Goal: Task Accomplishment & Management: Manage account settings

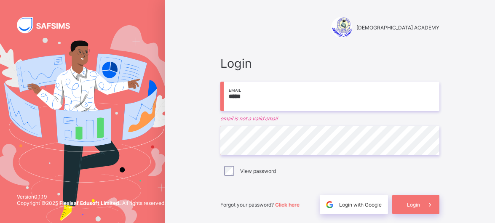
scroll to position [20, 0]
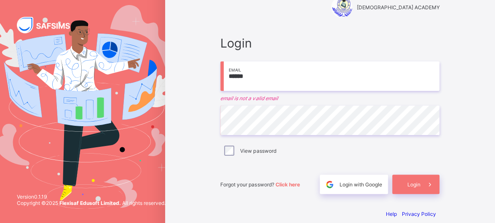
type input "**********"
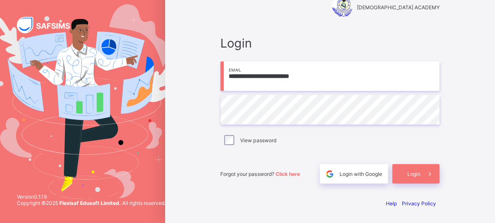
scroll to position [19, 0]
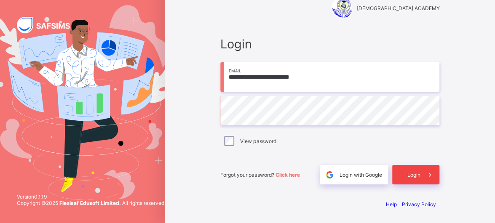
click at [407, 173] on div "Login" at bounding box center [415, 174] width 47 height 19
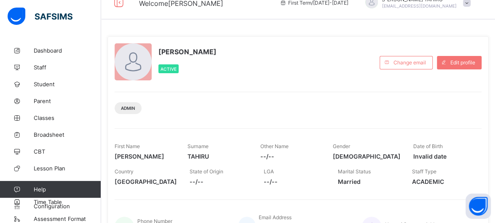
scroll to position [17, 0]
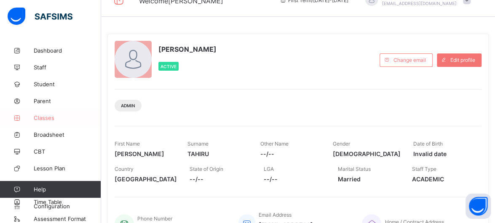
click at [43, 115] on span "Classes" at bounding box center [67, 118] width 67 height 7
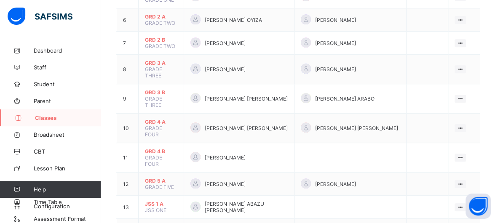
scroll to position [251, 0]
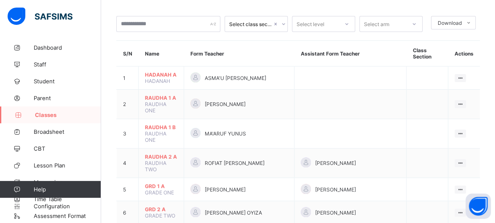
scroll to position [4, 0]
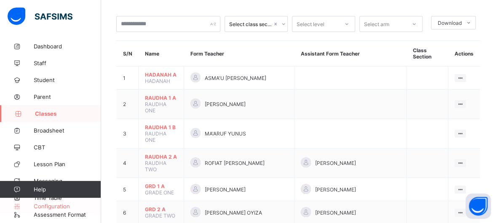
click at [64, 206] on span "Configuration" at bounding box center [67, 206] width 67 height 7
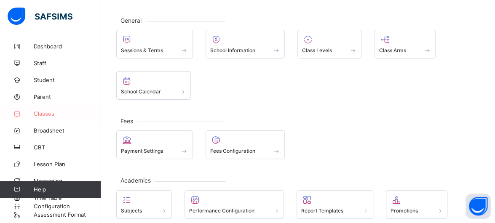
click at [56, 111] on span "Classes" at bounding box center [67, 113] width 67 height 7
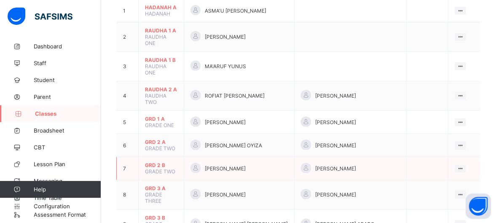
scroll to position [123, 0]
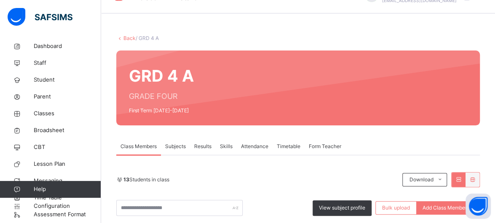
scroll to position [123, 0]
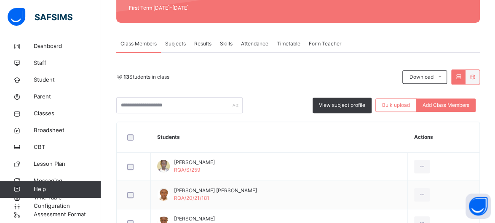
click at [204, 43] on span "Results" at bounding box center [202, 44] width 17 height 8
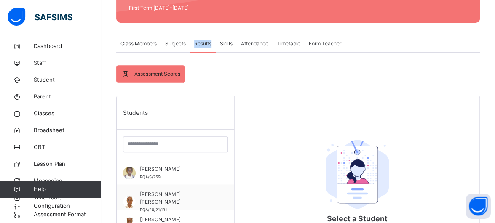
click at [204, 43] on span "Results" at bounding box center [202, 44] width 17 height 8
click at [287, 118] on div "Select a Student Select a student from the list to the left to view records" at bounding box center [357, 207] width 245 height 223
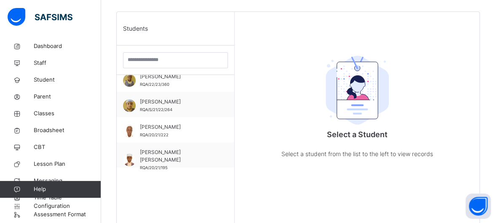
scroll to position [118, 0]
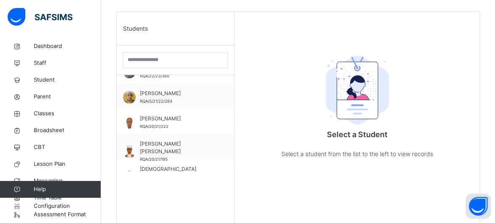
click at [107, 101] on div "Back / GRD 4 A GRD 4 A GRADE FOUR First Term 2023-2024 Class Members Subjects R…" at bounding box center [298, 48] width 394 height 426
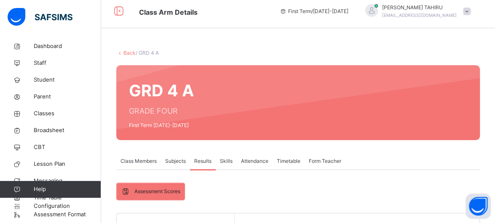
scroll to position [5, 0]
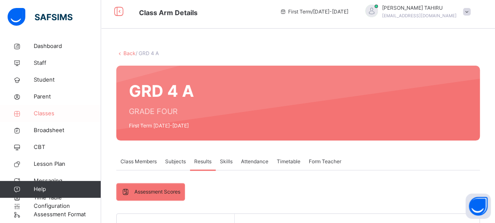
click at [60, 113] on span "Classes" at bounding box center [67, 114] width 67 height 8
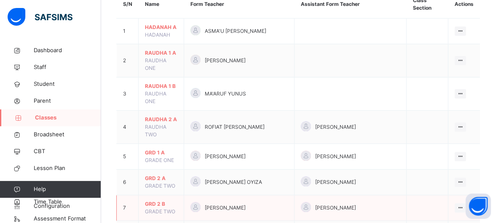
click at [128, 196] on td "7" at bounding box center [128, 209] width 22 height 26
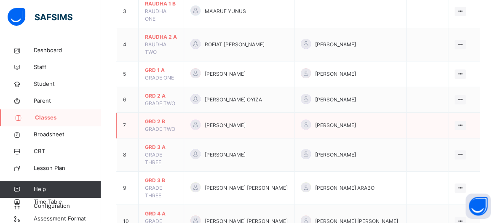
scroll to position [174, 0]
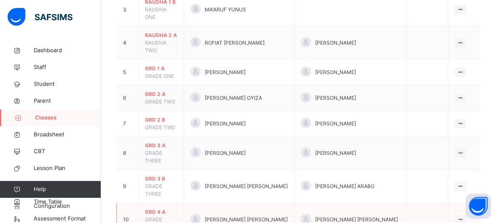
click at [159, 209] on span "GRD 4 A" at bounding box center [161, 213] width 32 height 8
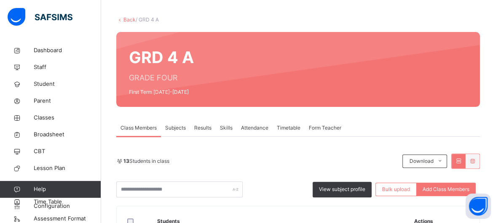
scroll to position [22, 0]
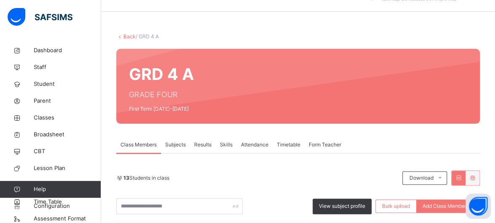
click at [122, 35] on icon at bounding box center [119, 36] width 7 height 6
click at [126, 37] on link "Back" at bounding box center [129, 36] width 12 height 6
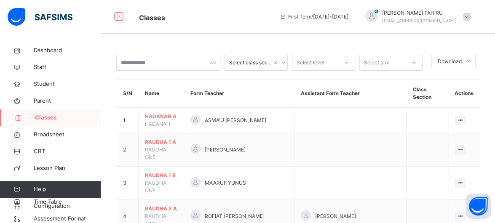
click at [49, 115] on span "Classes" at bounding box center [68, 118] width 66 height 8
click at [49, 89] on link "Student" at bounding box center [50, 84] width 101 height 17
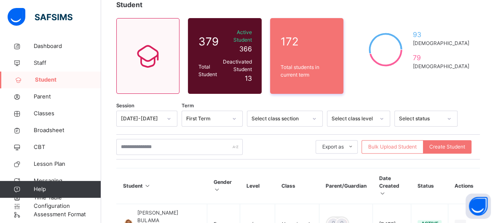
scroll to position [67, 0]
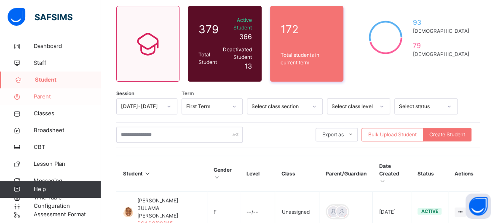
click at [35, 100] on span "Parent" at bounding box center [67, 97] width 67 height 8
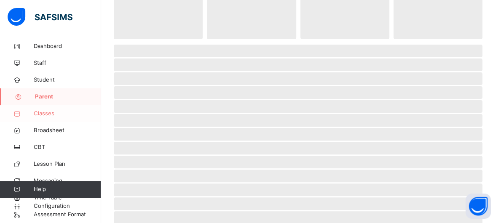
click at [47, 117] on span "Classes" at bounding box center [67, 114] width 67 height 8
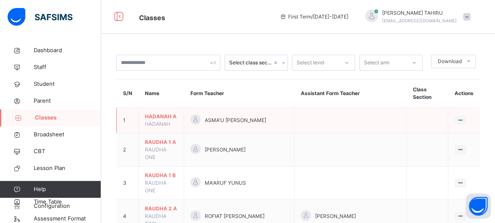
click at [192, 122] on td "ASMA'U [PERSON_NAME]" at bounding box center [239, 121] width 110 height 26
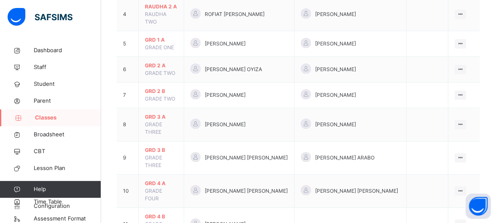
scroll to position [219, 0]
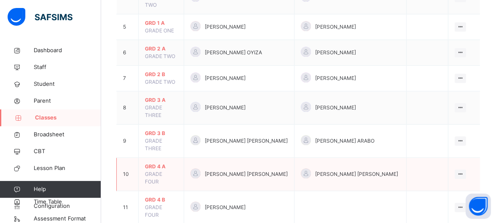
click at [160, 163] on span "GRD 4 A" at bounding box center [161, 167] width 32 height 8
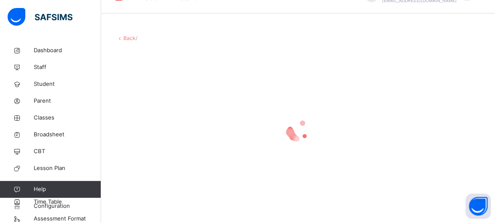
click at [160, 122] on div at bounding box center [298, 131] width 364 height 34
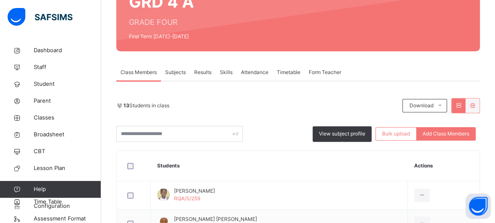
scroll to position [17, 0]
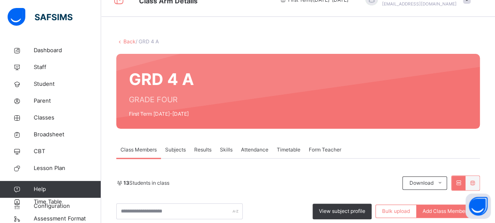
click at [206, 149] on span "Results" at bounding box center [202, 150] width 17 height 8
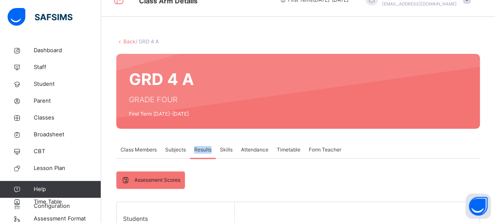
click at [206, 149] on span "Results" at bounding box center [202, 150] width 17 height 8
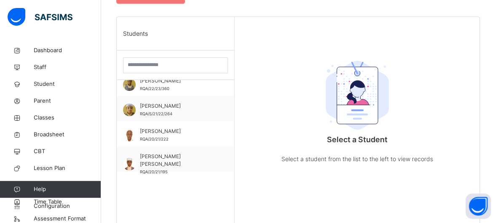
scroll to position [118, 0]
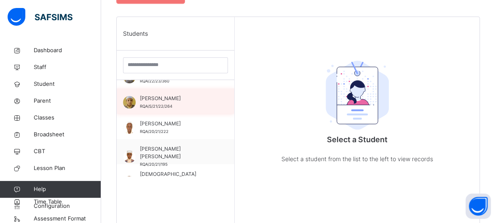
click at [167, 99] on span "[PERSON_NAME]" at bounding box center [177, 99] width 75 height 8
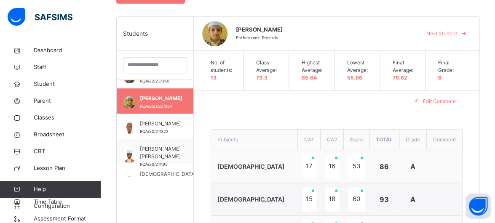
click at [340, 99] on div "Edit Comment" at bounding box center [337, 102] width 286 height 22
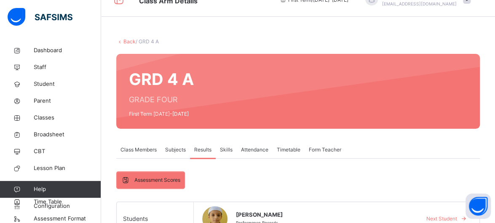
scroll to position [0, 0]
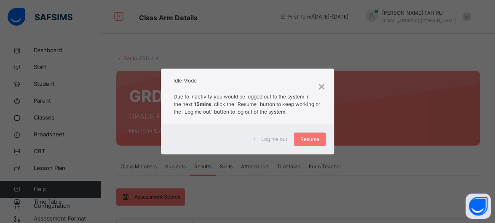
click at [339, 64] on div "× Idle Mode Due to inactivity you would be logged out to the system in the next…" at bounding box center [247, 111] width 495 height 223
click at [324, 87] on div "×" at bounding box center [322, 86] width 8 height 18
click at [327, 87] on div "Idle Mode" at bounding box center [247, 79] width 173 height 20
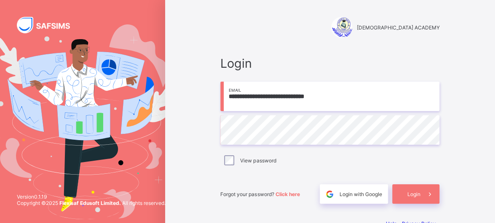
click at [330, 96] on input "**********" at bounding box center [329, 96] width 219 height 29
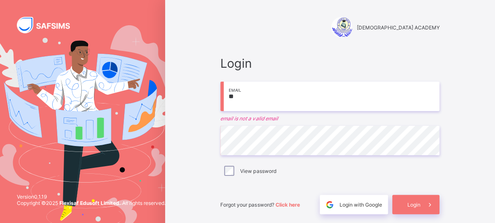
type input "*"
click at [330, 96] on input "email" at bounding box center [329, 96] width 219 height 29
type input "**********"
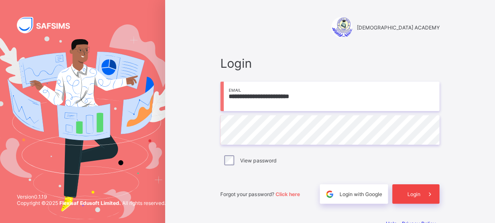
click at [425, 188] on span at bounding box center [429, 194] width 19 height 19
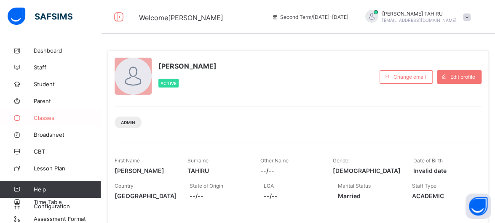
click at [46, 113] on link "Classes" at bounding box center [50, 118] width 101 height 17
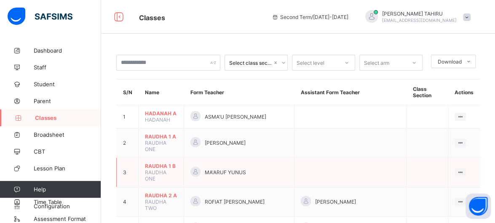
click at [137, 158] on td "3" at bounding box center [128, 172] width 22 height 29
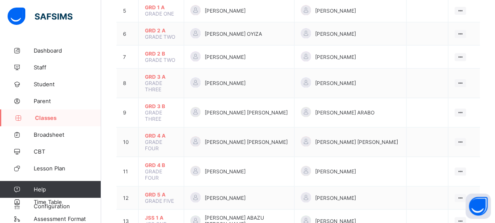
scroll to position [219, 0]
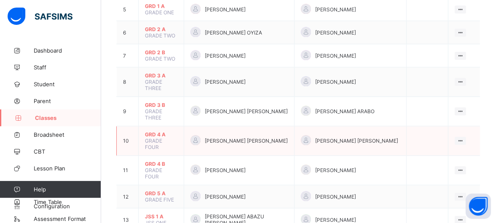
click at [158, 131] on span "GRD 4 A" at bounding box center [161, 134] width 32 height 6
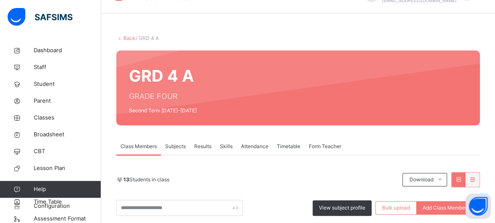
scroll to position [219, 0]
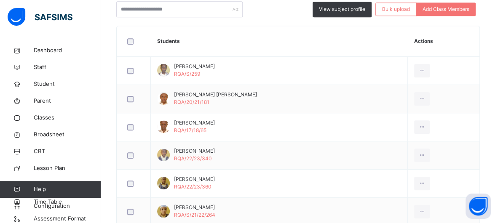
click at [113, 71] on div "Back / GRD 4 A GRD 4 A GRADE FOUR Second Term [DATE]-[DATE] Class Members Subje…" at bounding box center [298, 146] width 394 height 647
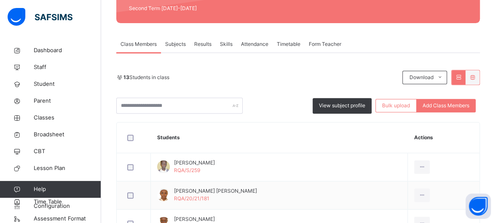
scroll to position [118, 0]
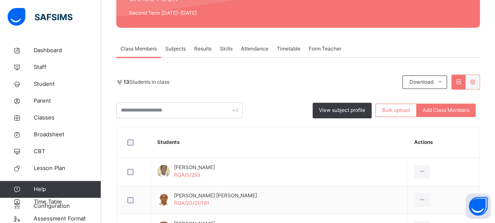
click at [208, 48] on span "Results" at bounding box center [202, 49] width 17 height 8
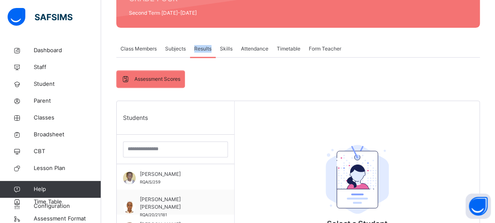
click at [208, 48] on span "Results" at bounding box center [202, 49] width 17 height 8
click at [257, 129] on div "Select a Student Select a student from the list to the left to view records" at bounding box center [357, 212] width 245 height 223
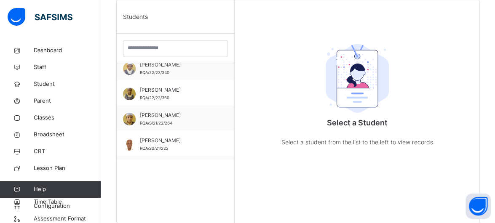
scroll to position [80, 0]
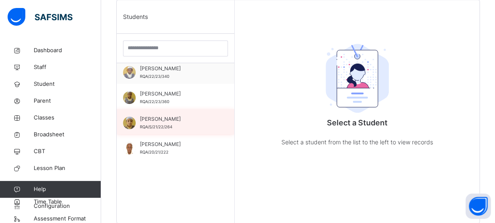
click at [172, 122] on span "[PERSON_NAME]" at bounding box center [177, 119] width 75 height 8
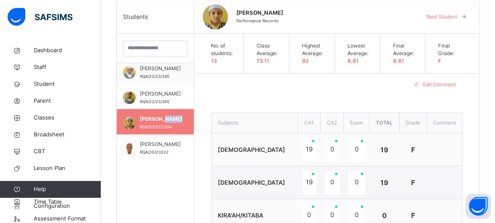
scroll to position [84, 0]
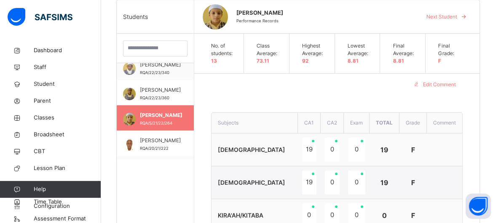
click at [375, 81] on div "Edit Comment" at bounding box center [336, 85] width 285 height 22
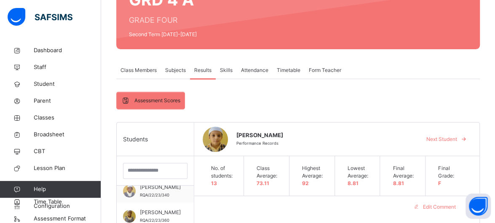
scroll to position [51, 0]
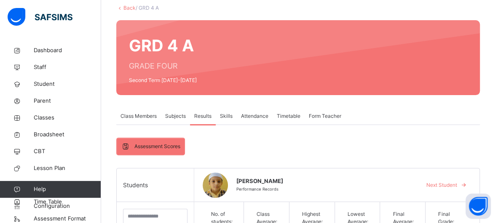
click at [174, 122] on div "Subjects" at bounding box center [175, 116] width 29 height 17
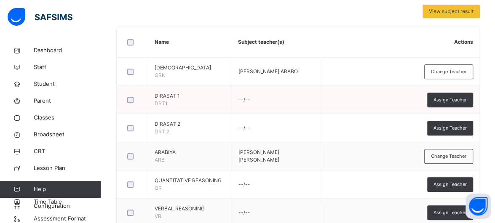
scroll to position [185, 0]
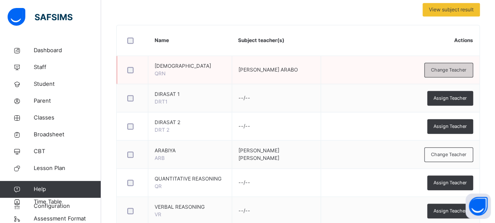
click at [462, 70] on span "Change Teacher" at bounding box center [448, 70] width 35 height 7
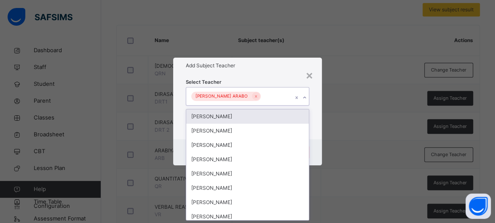
scroll to position [0, 0]
click at [304, 99] on icon at bounding box center [304, 98] width 5 height 8
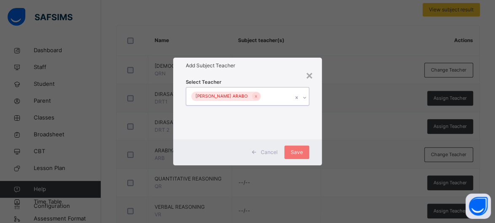
click at [290, 90] on div "[PERSON_NAME] ARABO" at bounding box center [239, 97] width 107 height 18
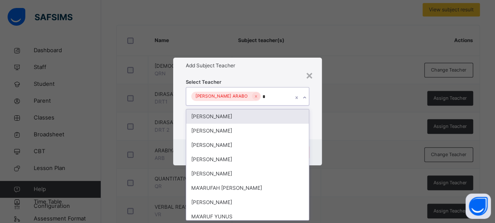
type input "**"
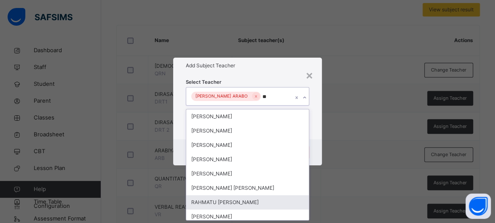
click at [234, 201] on div "RAHMATU YAKUBU TAHIRU" at bounding box center [247, 203] width 123 height 14
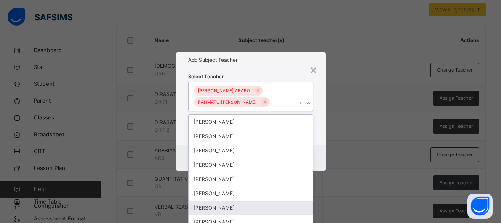
click at [234, 201] on div "ABUBAKAR ABUBAKAR" at bounding box center [251, 208] width 124 height 14
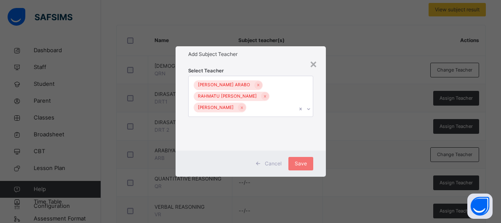
click at [256, 59] on div "Add Subject Teacher" at bounding box center [251, 54] width 150 height 16
click at [297, 163] on span "Save" at bounding box center [301, 164] width 12 height 8
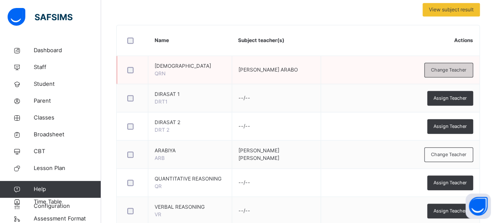
click at [437, 68] on div "Change Teacher" at bounding box center [448, 70] width 49 height 15
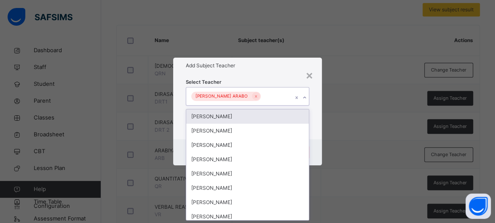
click at [304, 97] on icon at bounding box center [304, 98] width 5 height 8
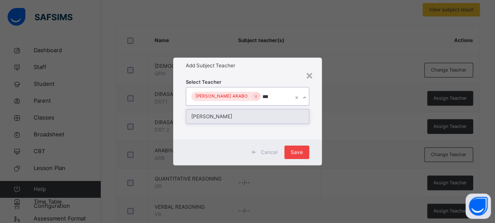
type input "***"
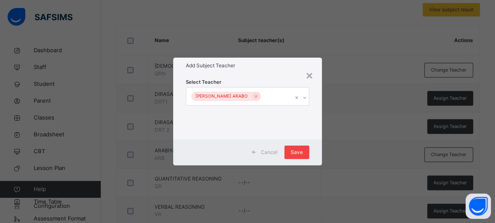
click at [301, 152] on span "Save" at bounding box center [297, 153] width 12 height 8
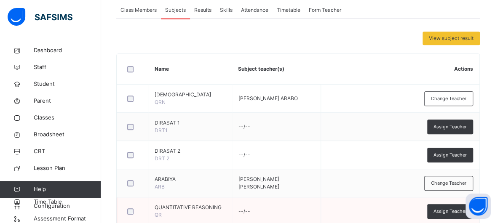
scroll to position [174, 0]
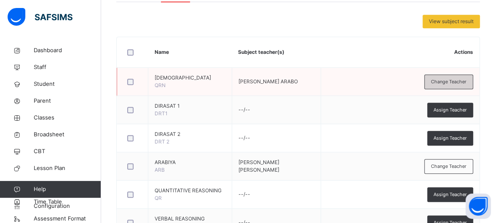
click at [440, 80] on span "Change Teacher" at bounding box center [448, 81] width 35 height 7
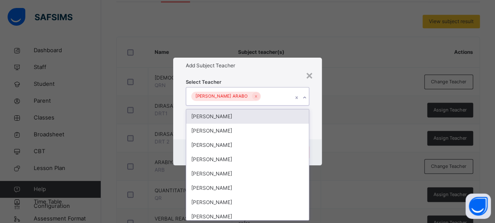
scroll to position [0, 0]
click at [289, 97] on div "IBRAHIM ABDULHAMEED ARABO" at bounding box center [239, 97] width 107 height 18
type input "**"
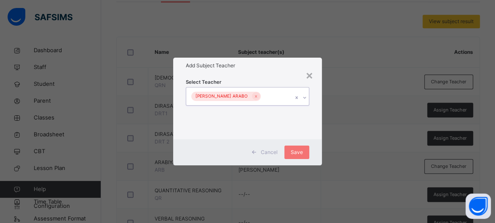
click at [289, 97] on div "IBRAHIM ABDULHAMEED ARABO" at bounding box center [239, 97] width 107 height 18
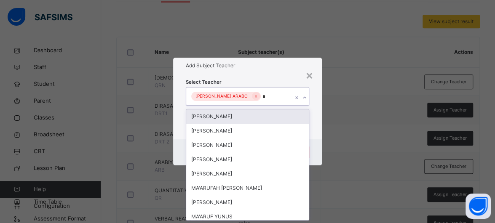
type input "**"
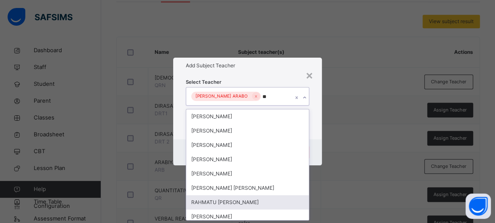
click at [247, 203] on div "RAHMATU YAKUBU TAHIRU" at bounding box center [247, 203] width 123 height 14
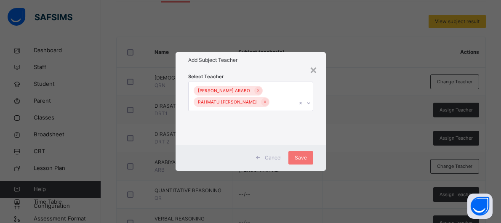
click at [295, 78] on div "Select Teacher IBRAHIM ABDULHAMEED ARABO RAHMATU YAKUBU TAHIRU" at bounding box center [250, 106] width 125 height 69
click at [311, 157] on div "Save" at bounding box center [301, 157] width 25 height 13
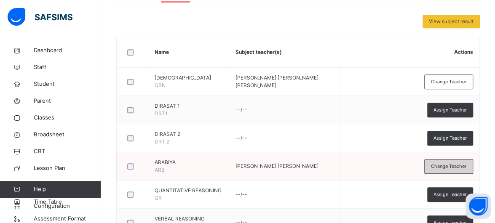
click at [444, 171] on div "Change Teacher" at bounding box center [448, 166] width 49 height 15
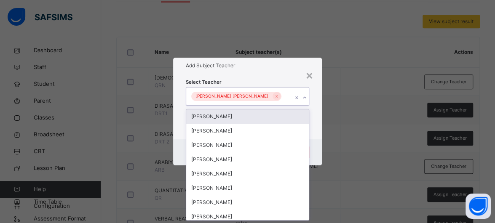
click at [304, 99] on icon at bounding box center [304, 98] width 5 height 8
type input "**"
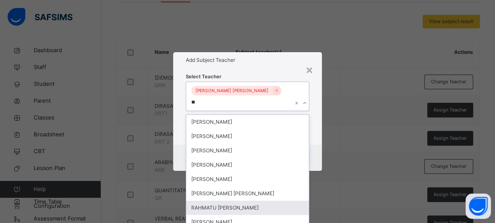
click at [221, 201] on div "RAHMATU YAKUBU TAHIRU" at bounding box center [247, 208] width 123 height 14
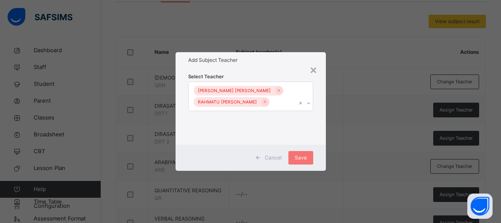
click at [279, 60] on h1 "Add Subject Teacher" at bounding box center [250, 60] width 125 height 8
click at [308, 154] on div "Save" at bounding box center [301, 157] width 25 height 13
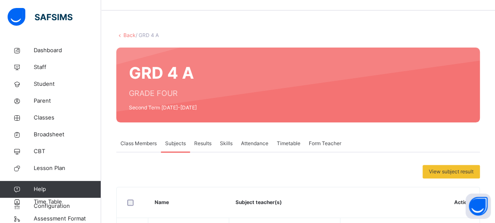
scroll to position [71, 0]
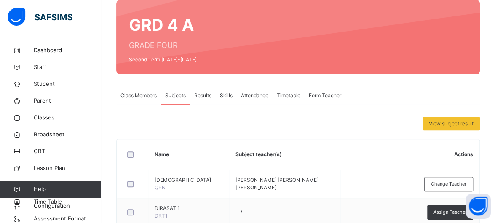
click at [138, 92] on span "Class Members" at bounding box center [139, 96] width 36 height 8
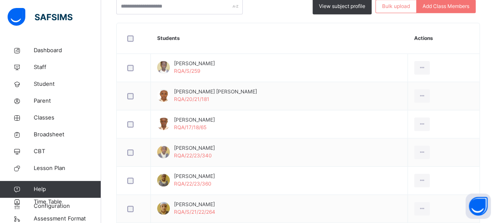
scroll to position [223, 0]
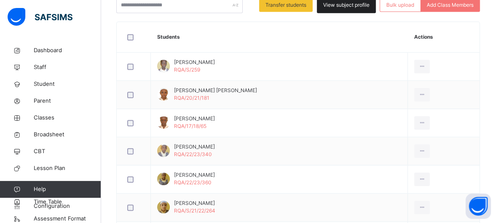
click at [351, 11] on div "View subject profile" at bounding box center [346, 5] width 59 height 16
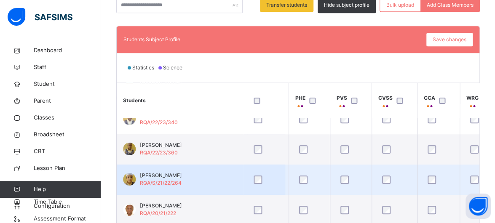
scroll to position [105, 458]
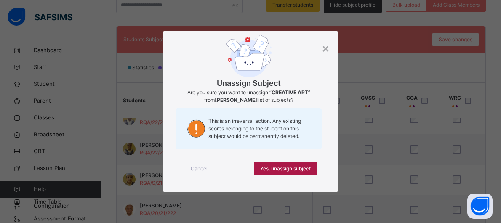
click at [283, 168] on span "Yes, unassign subject" at bounding box center [285, 169] width 51 height 8
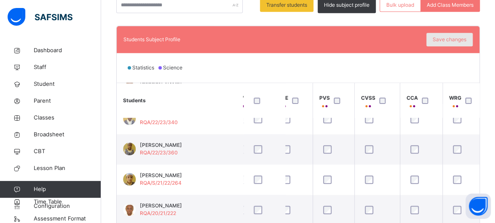
click at [453, 39] on span "Save changes" at bounding box center [450, 40] width 34 height 8
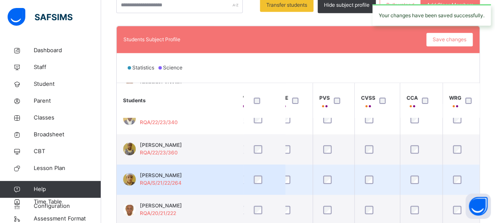
click at [155, 184] on span "RQA/S/21/22/264" at bounding box center [161, 183] width 42 height 6
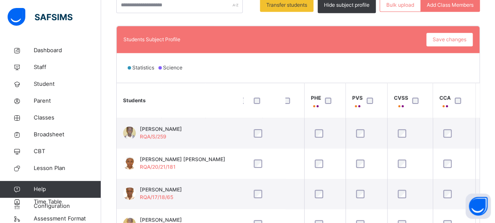
scroll to position [0, 0]
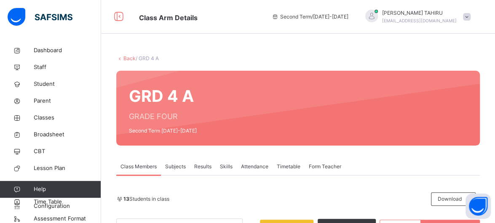
click at [180, 167] on span "Subjects" at bounding box center [175, 167] width 21 height 8
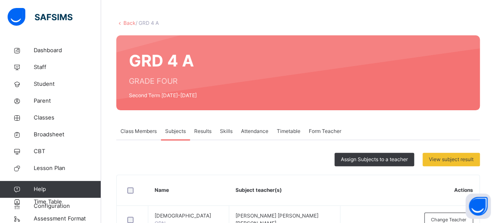
scroll to position [29, 0]
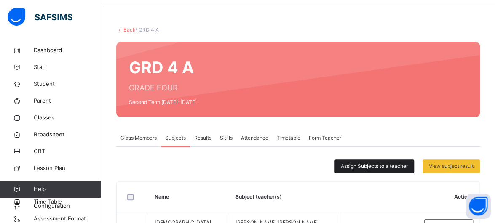
click at [381, 167] on span "Assign Subjects to a teacher" at bounding box center [374, 167] width 67 height 8
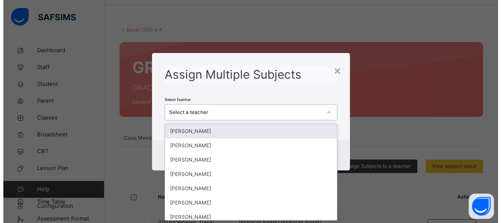
scroll to position [0, 0]
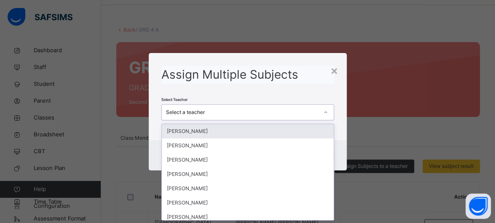
click at [195, 110] on div "Select a teacher" at bounding box center [242, 113] width 153 height 8
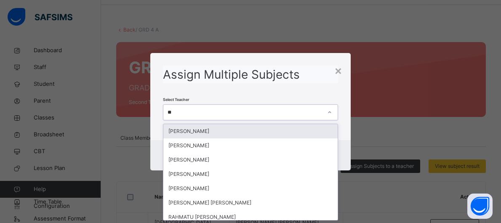
type input "***"
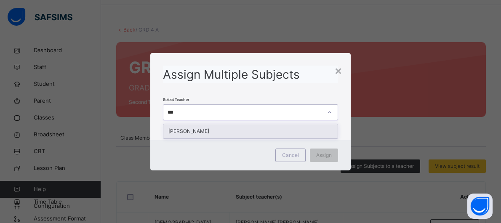
click at [196, 131] on div "[PERSON_NAME]" at bounding box center [251, 131] width 174 height 14
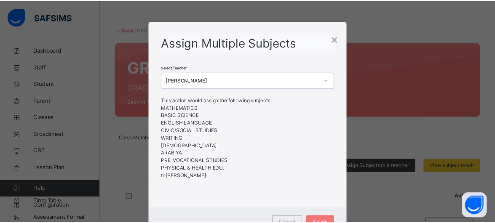
scroll to position [37, 0]
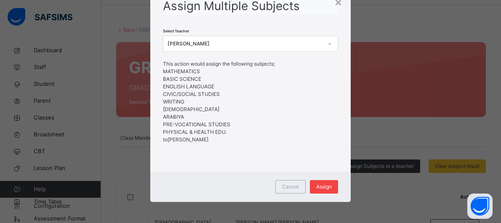
click at [325, 182] on div "Assign" at bounding box center [324, 186] width 28 height 13
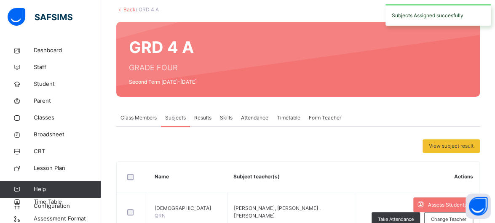
scroll to position [34, 0]
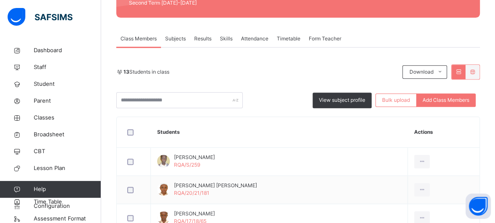
scroll to position [128, 0]
click at [184, 42] on span "Subjects" at bounding box center [175, 39] width 21 height 8
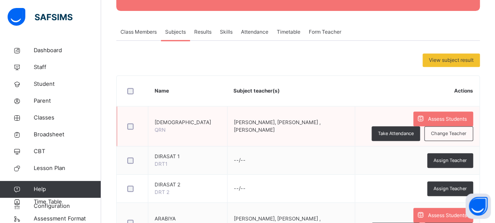
scroll to position [134, 0]
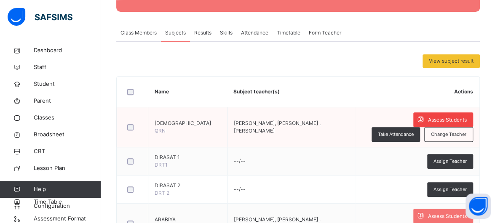
click at [454, 116] on span "Assess Students" at bounding box center [447, 120] width 39 height 8
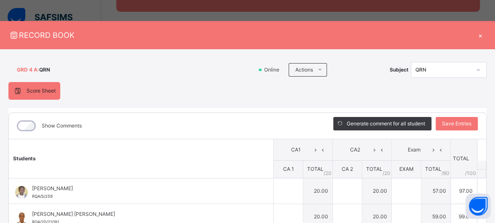
scroll to position [3, 0]
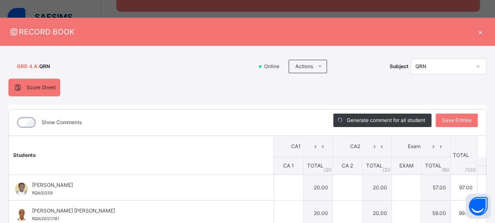
type input "**"
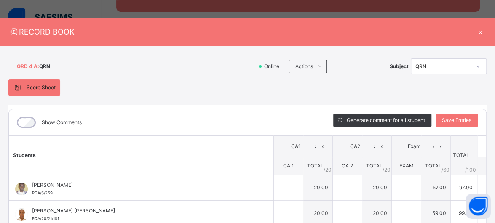
type input "**"
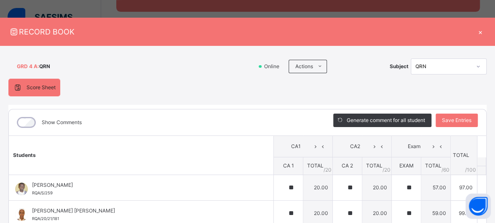
type input "**"
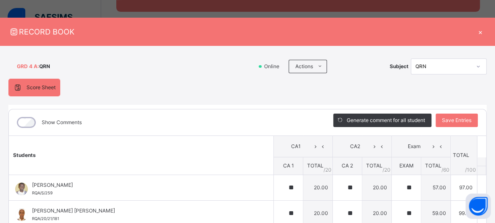
type input "**"
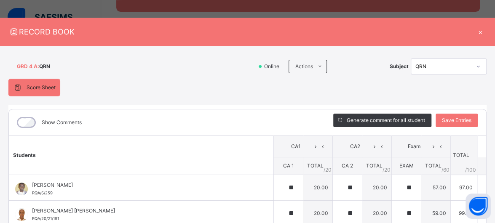
type input "**"
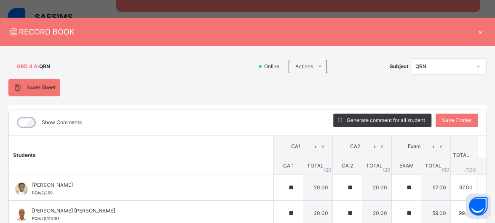
type input "**"
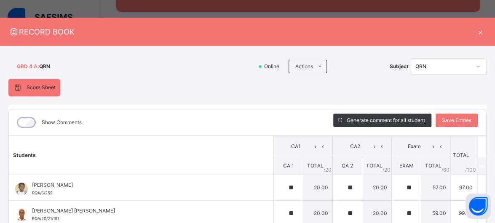
type input "**"
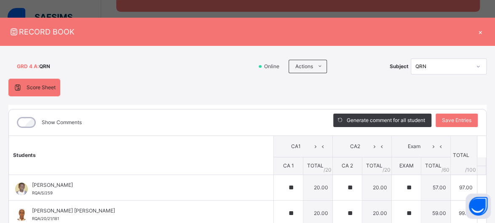
type input "**"
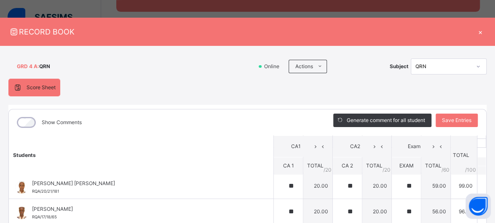
scroll to position [0, 0]
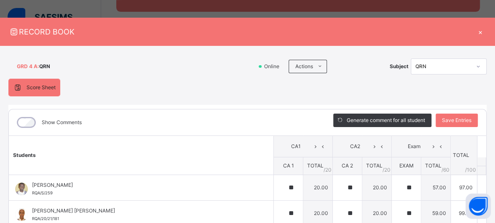
drag, startPoint x: 184, startPoint y: 152, endPoint x: 177, endPoint y: 162, distance: 12.1
click at [177, 162] on th "Students" at bounding box center [141, 155] width 265 height 39
click at [199, 145] on th "Students" at bounding box center [141, 155] width 265 height 39
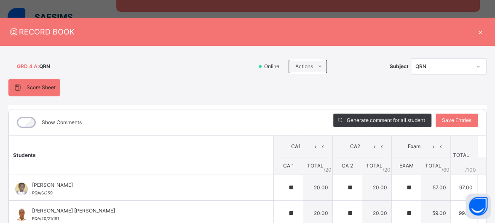
click at [199, 145] on th "Students" at bounding box center [141, 155] width 265 height 39
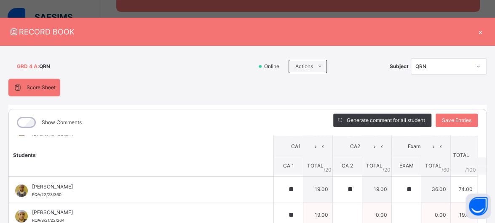
click at [313, 213] on td "19.00" at bounding box center [317, 215] width 29 height 26
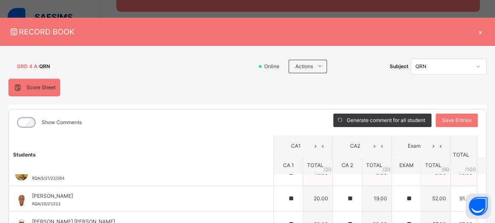
scroll to position [126, 0]
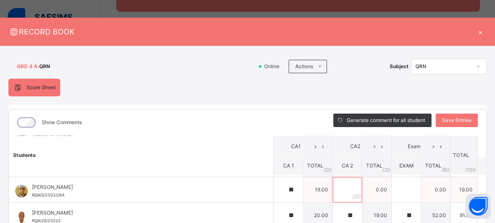
click at [333, 185] on input "text" at bounding box center [347, 189] width 29 height 25
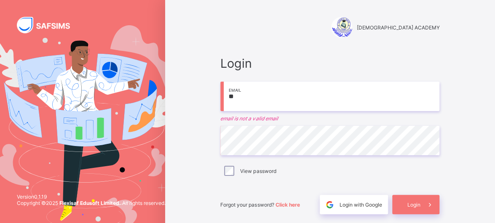
type input "**********"
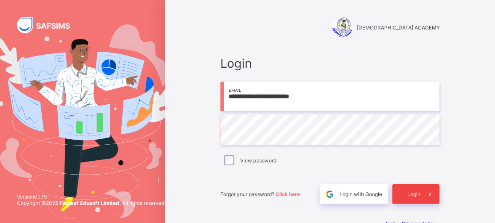
click at [417, 193] on span "Login" at bounding box center [413, 194] width 13 height 6
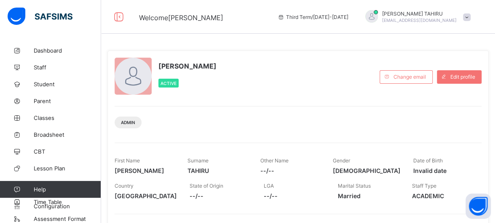
click at [340, 68] on div "RAMATU TAHIRU Active" at bounding box center [245, 77] width 261 height 38
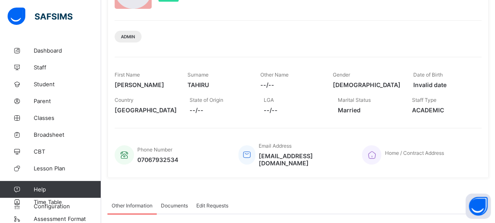
scroll to position [101, 0]
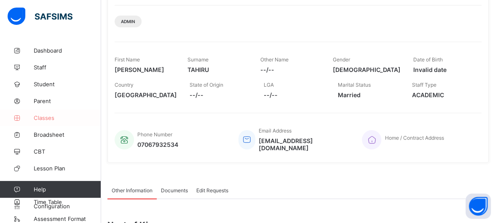
click at [62, 125] on link "Classes" at bounding box center [50, 118] width 101 height 17
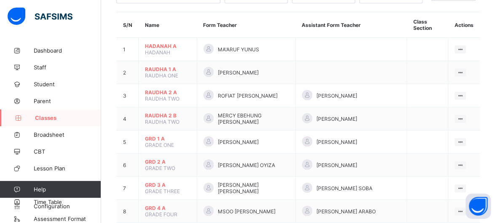
scroll to position [51, 0]
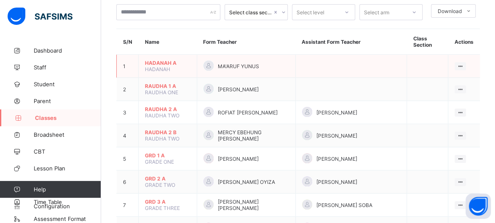
click at [153, 64] on span "HADANAH A" at bounding box center [168, 63] width 46 height 6
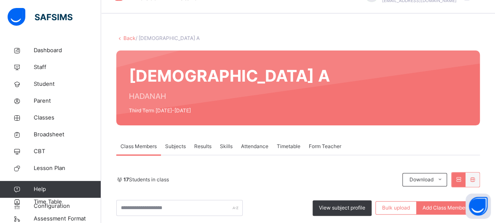
scroll to position [51, 0]
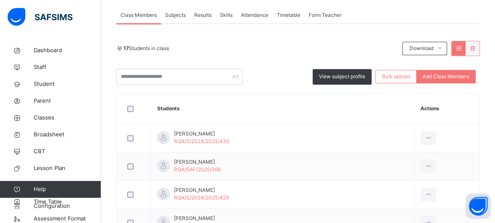
click at [236, 181] on td "Jasrah Abdullahi Yakubu RQA/S/2024/2025/429" at bounding box center [282, 195] width 263 height 28
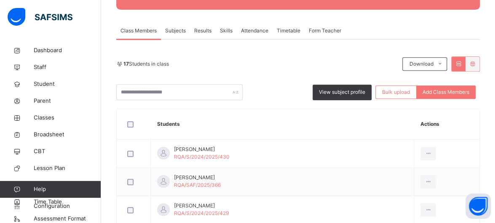
scroll to position [135, 0]
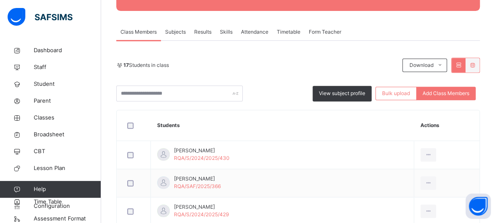
click at [194, 32] on div "Results" at bounding box center [203, 32] width 26 height 17
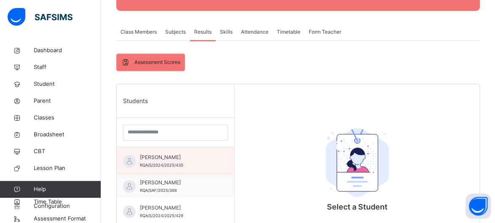
click at [200, 161] on div "HALEEMAT IBRAHIM BELLO RQA/S/2024/2025/430" at bounding box center [177, 161] width 75 height 15
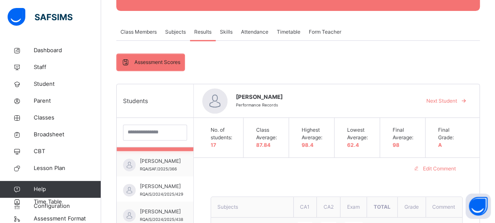
scroll to position [34, 0]
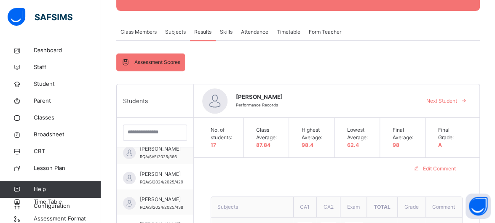
click at [288, 168] on div "Edit Comment" at bounding box center [337, 169] width 286 height 22
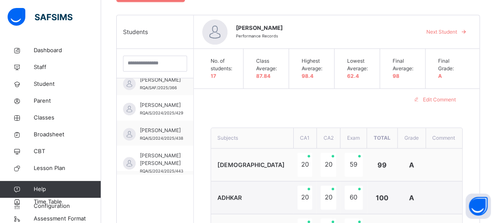
scroll to position [202, 0]
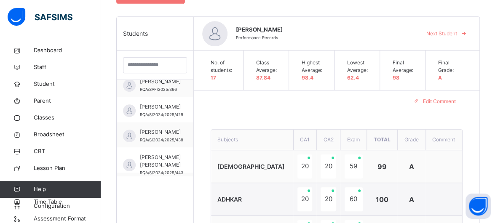
click at [454, 30] on span "Next Student" at bounding box center [441, 34] width 31 height 8
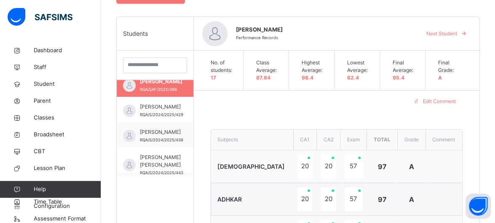
click at [457, 36] on span "Next Student" at bounding box center [441, 34] width 31 height 8
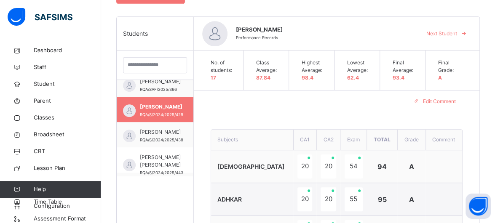
click at [457, 36] on span "Next Student" at bounding box center [441, 34] width 31 height 8
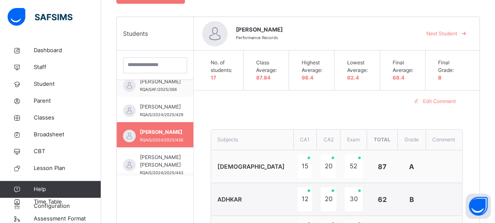
click at [464, 35] on span at bounding box center [463, 33] width 13 height 13
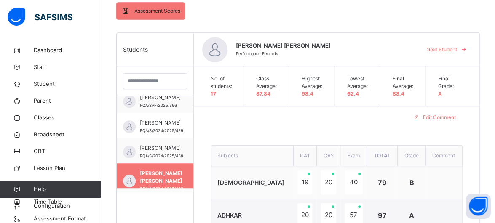
scroll to position [185, 0]
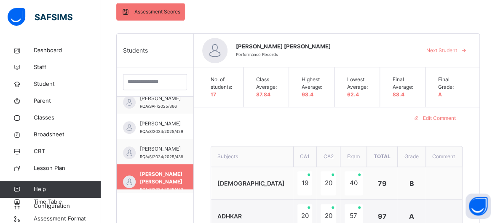
click at [465, 44] on span at bounding box center [463, 50] width 13 height 13
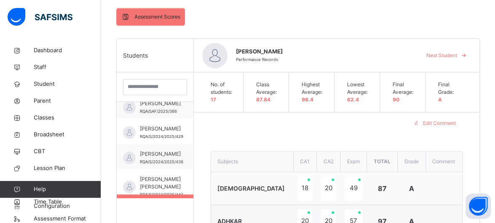
scroll to position [169, 0]
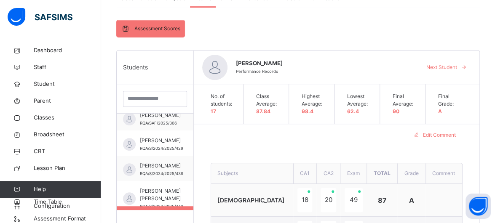
click at [457, 69] on span "Next Student" at bounding box center [441, 68] width 31 height 8
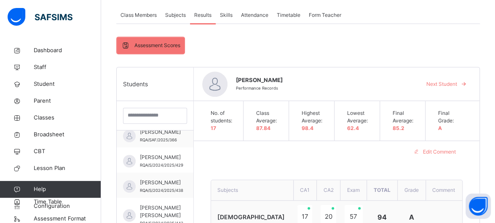
click at [457, 81] on span "Next Student" at bounding box center [441, 84] width 31 height 8
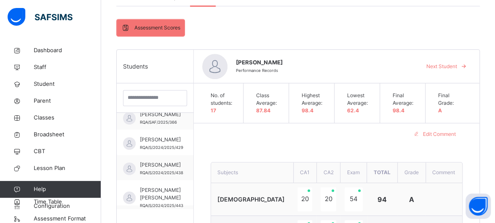
scroll to position [169, 0]
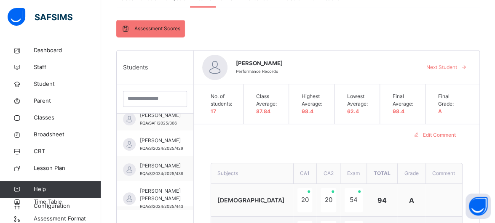
click at [457, 67] on span "Next Student" at bounding box center [441, 68] width 31 height 8
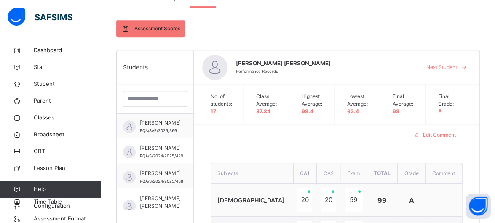
scroll to position [34, 0]
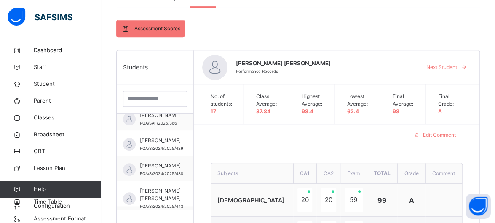
click at [404, 65] on span "MUSTAPHA BUNZA IBRAHIM" at bounding box center [323, 63] width 175 height 8
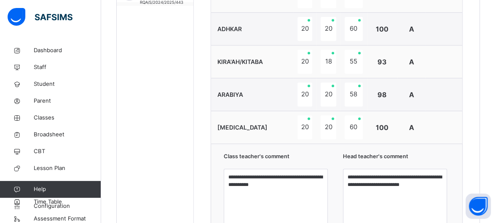
scroll to position [371, 0]
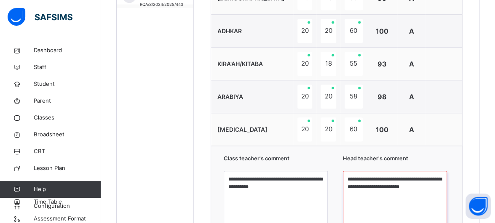
click at [359, 185] on textarea "**********" at bounding box center [395, 202] width 104 height 63
click at [447, 177] on textarea "**********" at bounding box center [395, 202] width 104 height 63
click at [447, 188] on textarea "**********" at bounding box center [395, 202] width 104 height 63
type textarea "**********"
click at [473, 181] on div "**********" at bounding box center [337, 107] width 286 height 451
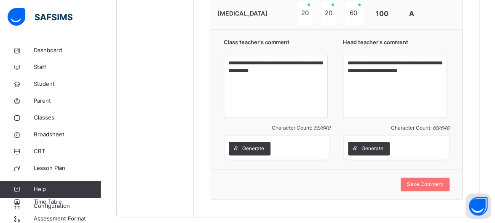
scroll to position [489, 0]
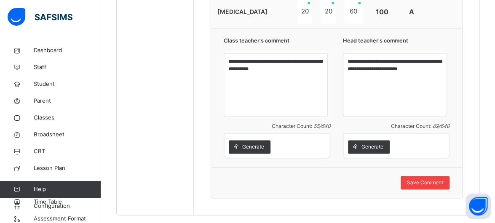
click at [450, 180] on div "Save Comment" at bounding box center [425, 182] width 49 height 13
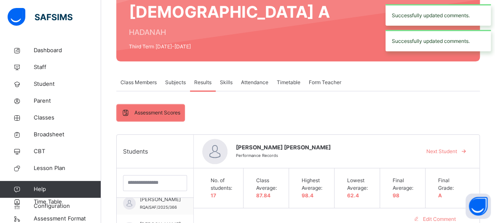
scroll to position [84, 0]
click at [455, 150] on span "Next Student" at bounding box center [441, 152] width 31 height 8
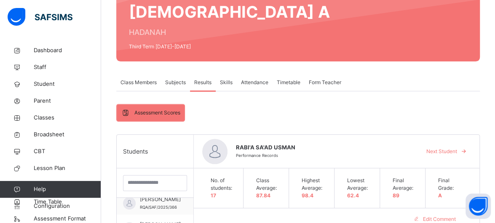
click at [425, 154] on div "RABI'A SA'AD USMAN Performance Records Next Student" at bounding box center [337, 152] width 286 height 34
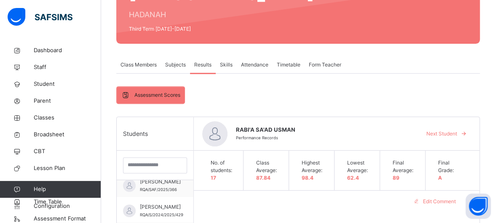
scroll to position [101, 0]
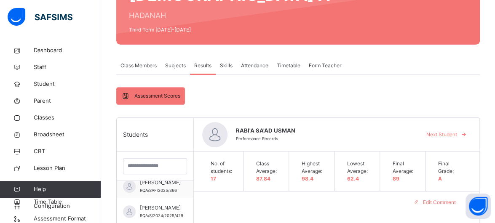
click at [448, 129] on div "Next Student" at bounding box center [445, 134] width 51 height 13
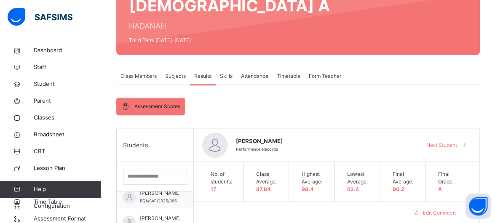
scroll to position [84, 0]
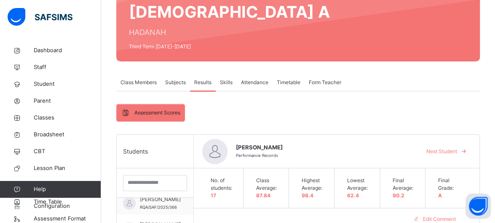
click at [452, 145] on div "Next Student" at bounding box center [445, 151] width 51 height 13
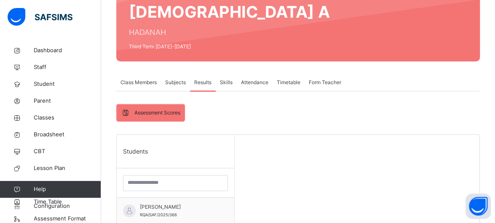
scroll to position [34, 0]
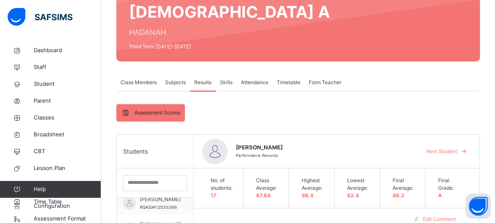
click at [435, 154] on span "Next Student" at bounding box center [441, 152] width 31 height 8
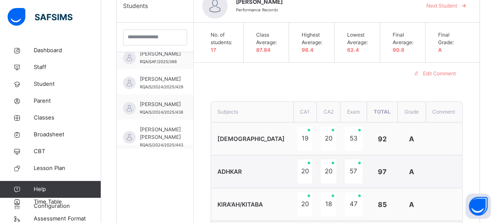
scroll to position [219, 0]
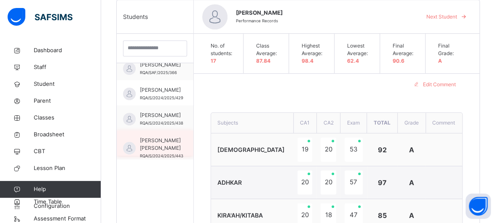
click at [172, 150] on span "MARIAM HAMAN NASIR" at bounding box center [161, 144] width 43 height 15
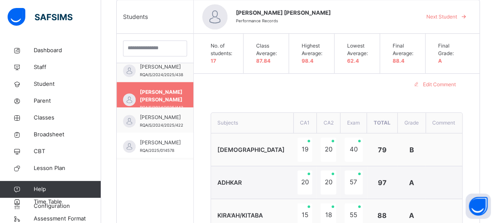
scroll to position [84, 0]
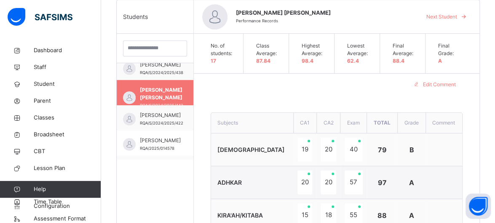
click at [457, 120] on th "Comment" at bounding box center [444, 123] width 37 height 21
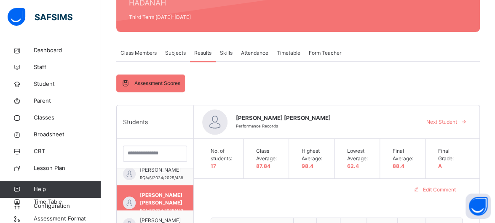
scroll to position [101, 0]
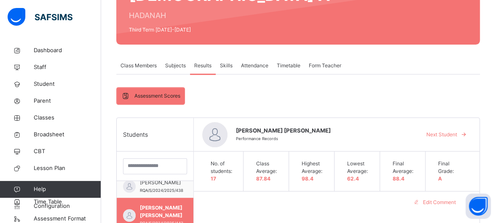
click at [457, 133] on span "Next Student" at bounding box center [441, 135] width 31 height 8
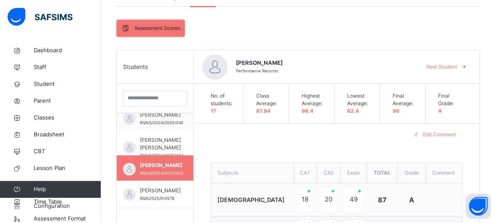
scroll to position [152, 0]
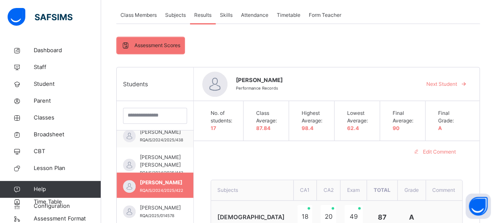
click at [457, 86] on span "Next Student" at bounding box center [441, 84] width 31 height 8
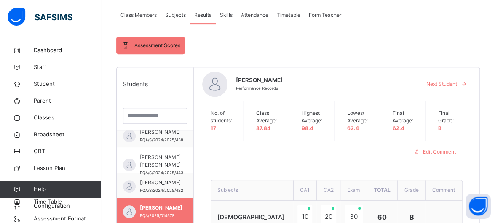
click at [457, 86] on span "Next Student" at bounding box center [441, 84] width 31 height 8
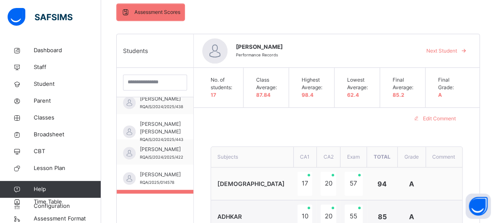
scroll to position [169, 0]
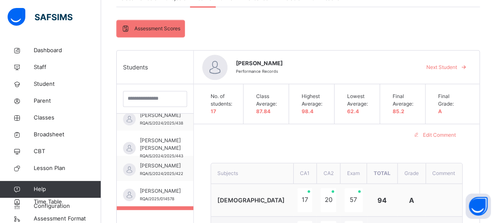
click at [463, 72] on div "Next Student" at bounding box center [445, 67] width 51 height 13
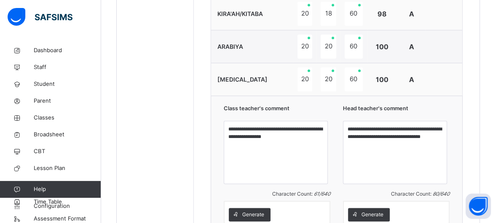
scroll to position [420, 0]
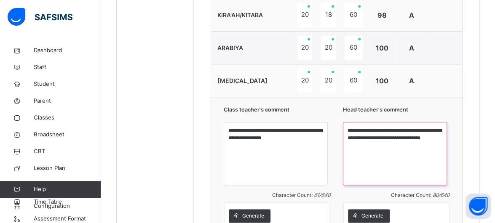
click at [361, 136] on textarea "**********" at bounding box center [395, 153] width 104 height 63
click at [359, 136] on textarea "**********" at bounding box center [395, 153] width 104 height 63
type textarea "**********"
click at [462, 162] on div "**********" at bounding box center [336, 166] width 251 height 139
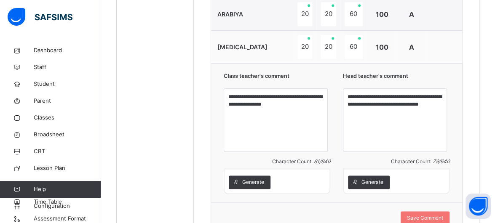
scroll to position [470, 0]
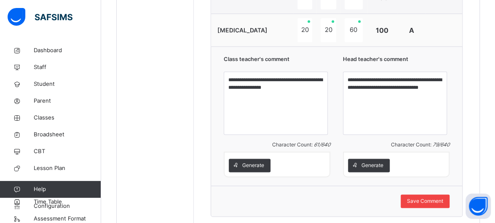
click at [442, 201] on span "Save Comment" at bounding box center [425, 202] width 36 height 8
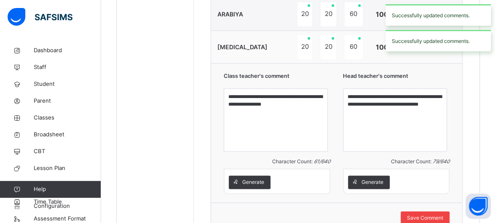
scroll to position [184, 0]
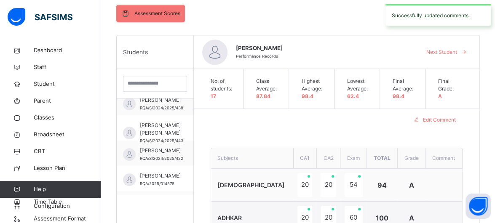
click at [466, 51] on span at bounding box center [463, 52] width 13 height 13
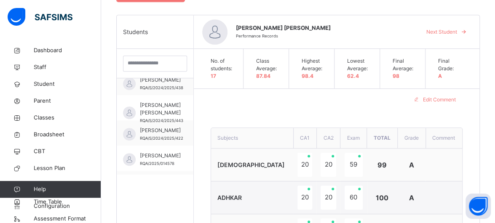
scroll to position [201, 0]
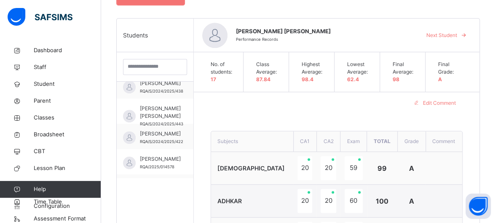
click at [464, 32] on span at bounding box center [463, 35] width 13 height 13
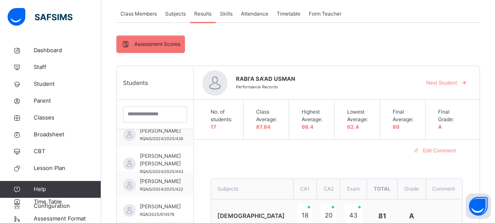
scroll to position [167, 0]
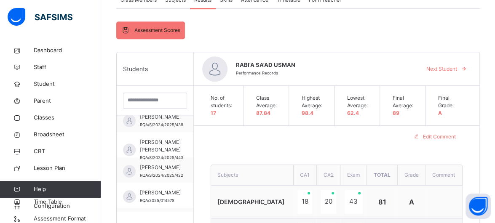
click at [461, 64] on div "Next Student" at bounding box center [445, 68] width 51 height 13
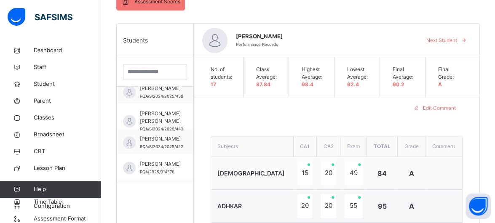
scroll to position [184, 0]
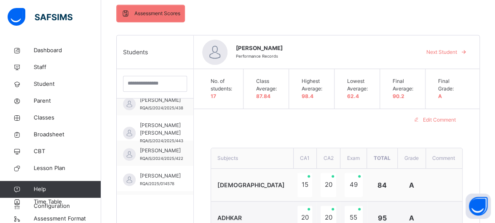
click at [457, 49] on span "Next Student" at bounding box center [441, 52] width 31 height 8
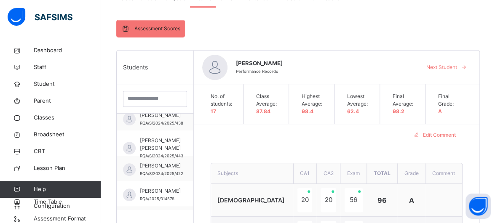
scroll to position [167, 0]
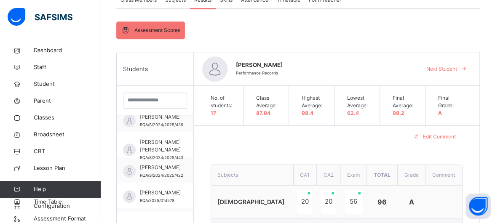
click at [468, 72] on span at bounding box center [463, 68] width 13 height 13
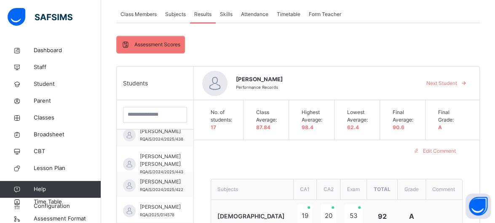
scroll to position [150, 0]
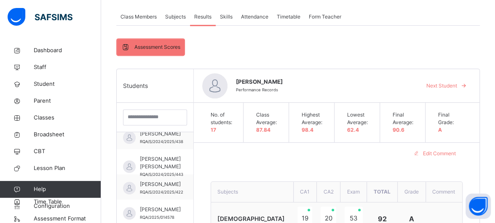
click at [467, 84] on icon at bounding box center [464, 86] width 6 height 7
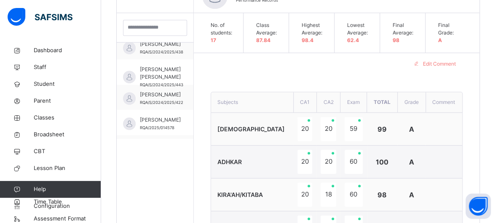
scroll to position [133, 0]
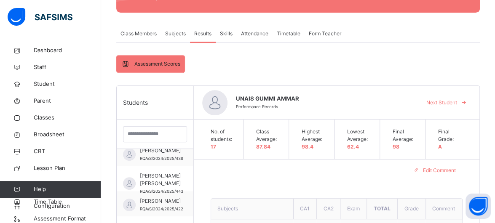
click at [466, 102] on span at bounding box center [463, 102] width 13 height 13
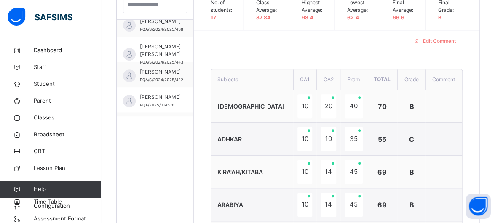
scroll to position [217, 0]
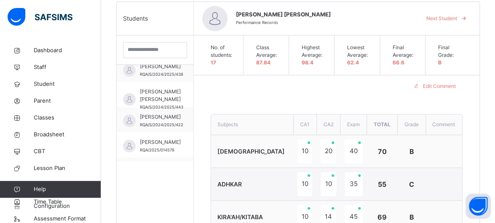
click at [454, 21] on div "Next Student" at bounding box center [445, 18] width 51 height 13
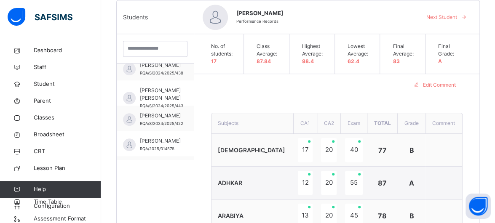
click at [454, 21] on div "Next Student" at bounding box center [445, 17] width 51 height 13
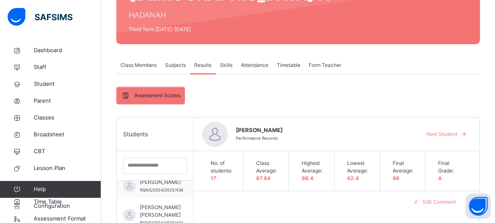
scroll to position [101, 0]
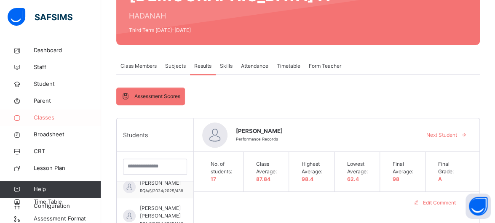
click at [58, 123] on link "Classes" at bounding box center [50, 118] width 101 height 17
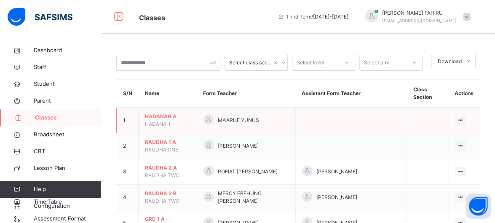
click at [156, 118] on span "HADANAH A" at bounding box center [168, 117] width 46 height 8
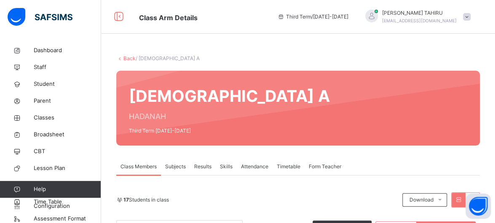
click at [393, 160] on div "Class Members Subjects Results Skills Attendance Timetable Form Teacher" at bounding box center [298, 166] width 364 height 17
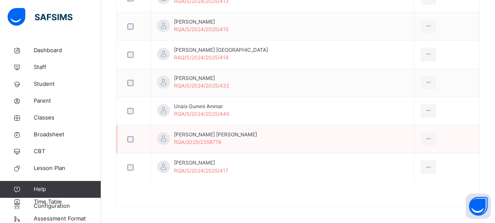
scroll to position [576, 0]
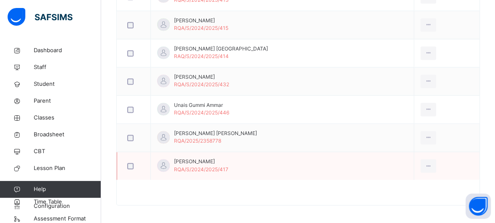
click at [129, 168] on div at bounding box center [133, 166] width 21 height 18
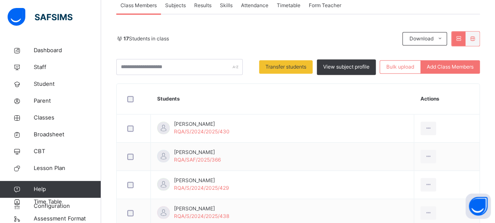
scroll to position [137, 0]
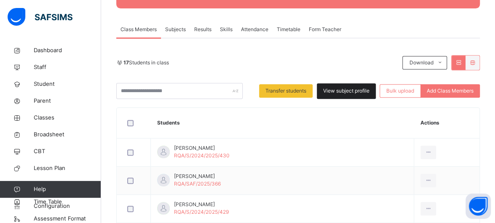
click at [362, 89] on span "View subject profile" at bounding box center [346, 91] width 46 height 8
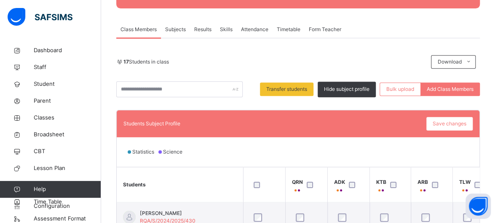
click at [340, 126] on div "Students Subject Profile Save changes" at bounding box center [297, 123] width 349 height 13
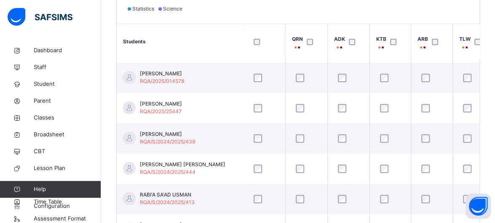
scroll to position [180, 0]
click at [41, 118] on span "Classes" at bounding box center [67, 118] width 67 height 8
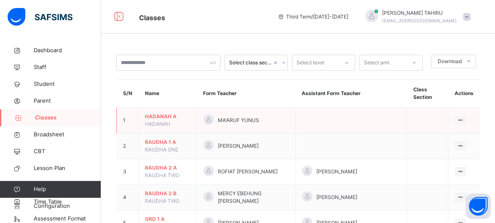
click at [152, 119] on span "HADANAH A" at bounding box center [168, 117] width 46 height 8
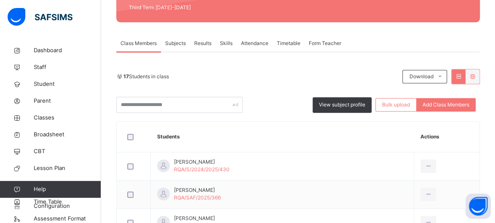
scroll to position [123, 0]
click at [190, 48] on div "Subjects" at bounding box center [175, 43] width 29 height 17
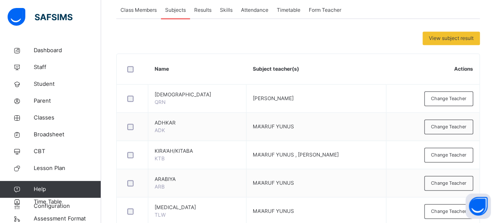
scroll to position [179, 0]
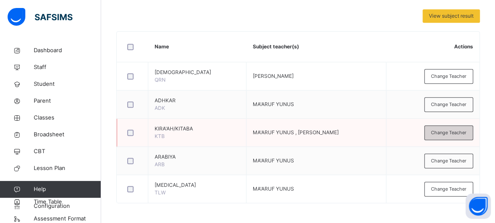
click at [448, 136] on div "Change Teacher" at bounding box center [448, 133] width 49 height 15
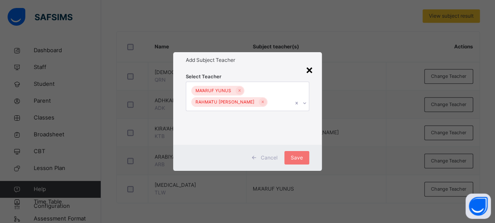
click at [310, 72] on div "×" at bounding box center [310, 70] width 8 height 18
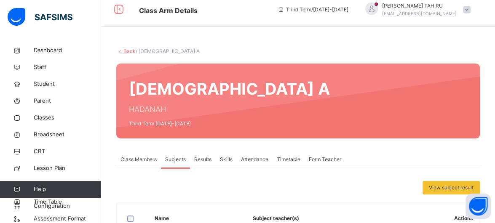
scroll to position [0, 0]
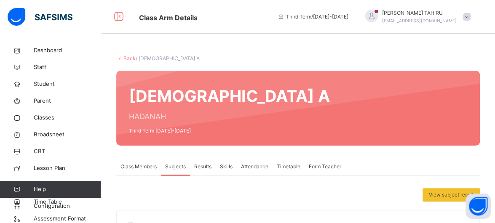
click at [301, 53] on div "Back / HADANAH A HADANAH A HADANAH Third Term 2024-2025 Class Members Subjects …" at bounding box center [298, 223] width 394 height 362
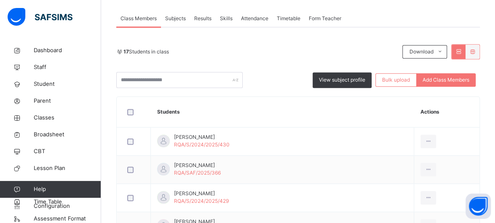
scroll to position [142, 0]
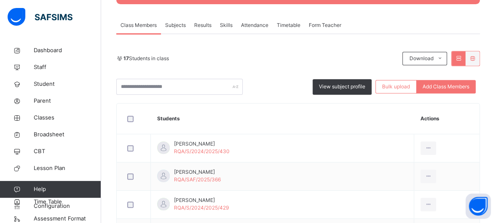
click at [178, 25] on span "Subjects" at bounding box center [175, 25] width 21 height 8
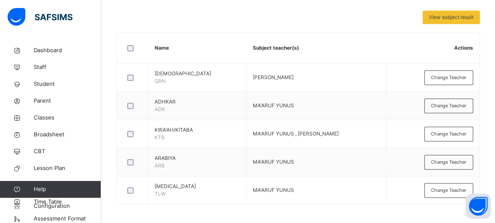
scroll to position [179, 0]
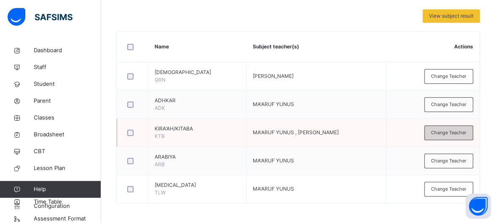
click at [452, 129] on span "Change Teacher" at bounding box center [448, 132] width 35 height 7
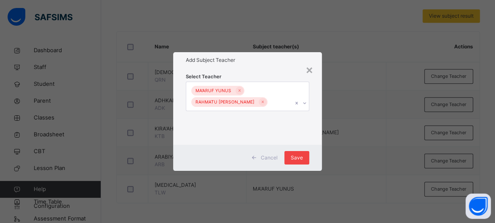
click at [308, 160] on div "Save" at bounding box center [296, 157] width 25 height 13
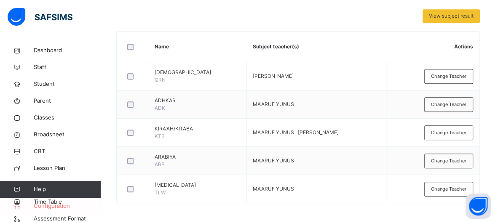
click at [80, 204] on span "Configuration" at bounding box center [67, 206] width 67 height 8
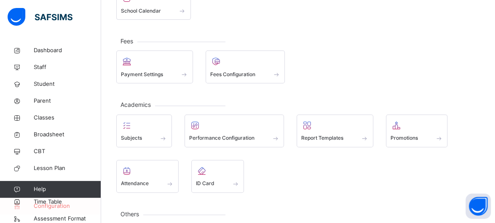
scroll to position [134, 0]
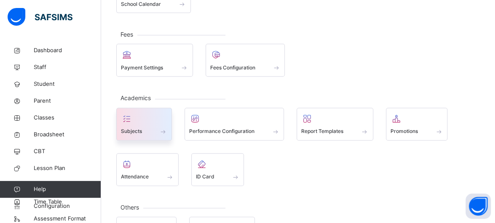
click at [167, 136] on div "Subjects" at bounding box center [144, 124] width 56 height 33
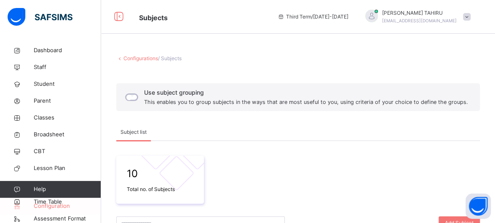
click at [76, 208] on span "Configuration" at bounding box center [67, 206] width 67 height 8
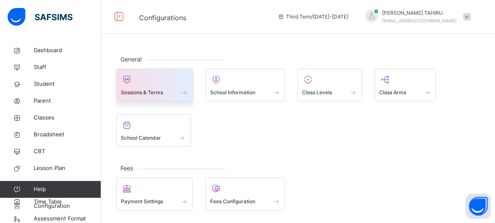
click at [170, 94] on div "Sessions & Terms" at bounding box center [154, 92] width 67 height 9
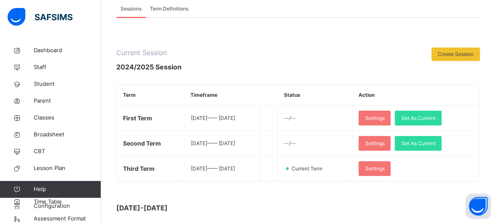
scroll to position [70, 0]
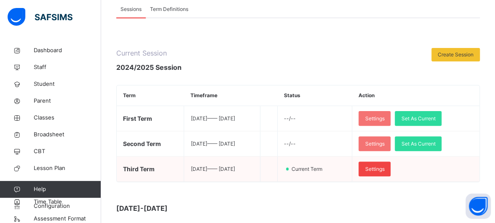
click at [384, 166] on span "Settings" at bounding box center [374, 170] width 19 height 8
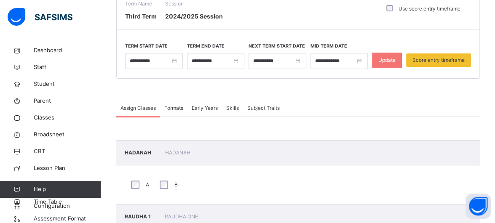
scroll to position [81, 0]
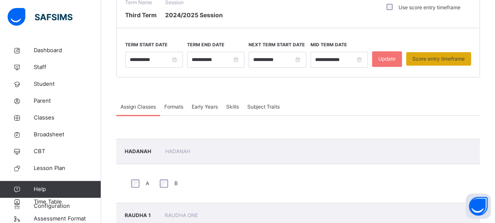
click at [456, 56] on span "Score entry timeframe" at bounding box center [439, 59] width 52 height 8
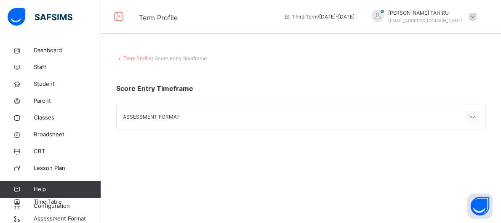
click at [473, 118] on icon at bounding box center [473, 117] width 10 height 11
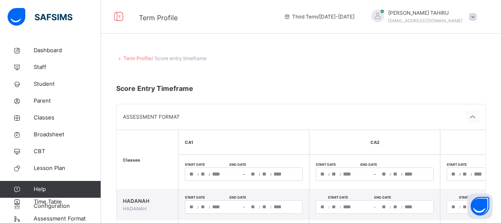
click at [475, 117] on icon at bounding box center [473, 117] width 10 height 11
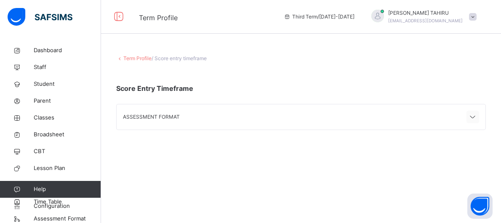
click at [477, 117] on icon at bounding box center [473, 117] width 10 height 11
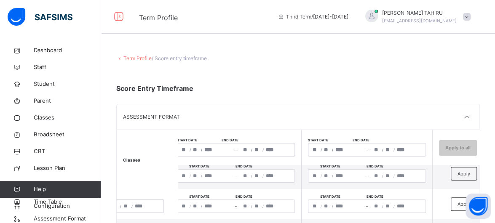
scroll to position [31, 139]
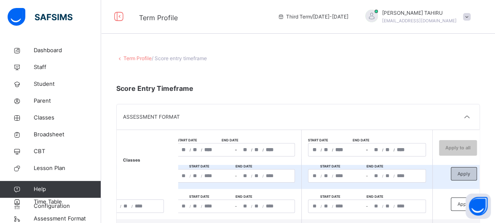
click at [464, 171] on span "Apply" at bounding box center [464, 174] width 13 height 7
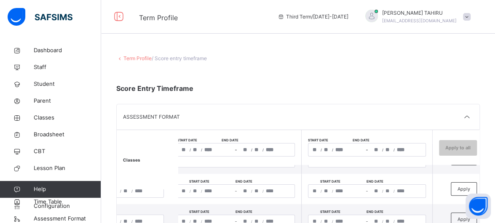
scroll to position [35, 139]
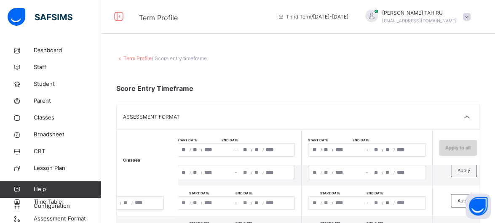
click at [463, 149] on span "Apply to all" at bounding box center [457, 147] width 25 height 7
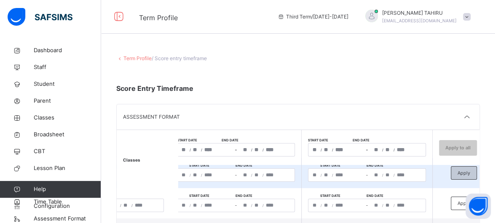
click at [466, 174] on span "Apply" at bounding box center [464, 173] width 13 height 7
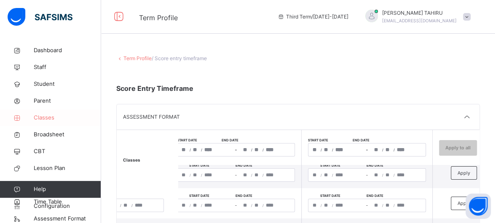
click at [51, 123] on link "Classes" at bounding box center [50, 118] width 101 height 17
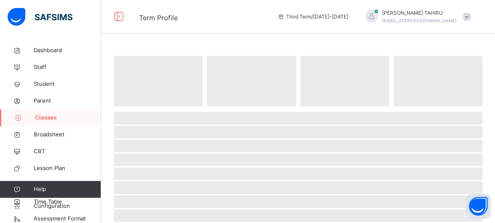
click at [51, 123] on link "Classes" at bounding box center [50, 118] width 101 height 17
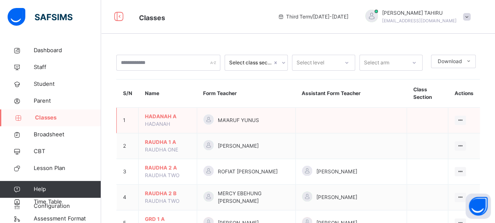
click at [162, 116] on span "HADANAH A" at bounding box center [168, 117] width 46 height 8
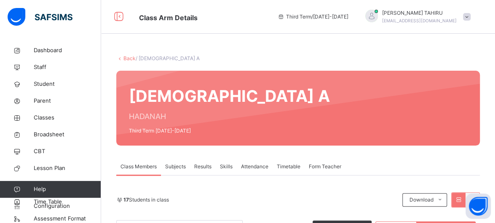
click at [183, 166] on span "Subjects" at bounding box center [175, 167] width 21 height 8
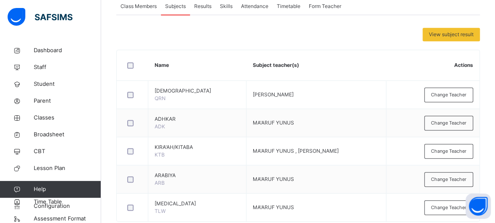
scroll to position [169, 0]
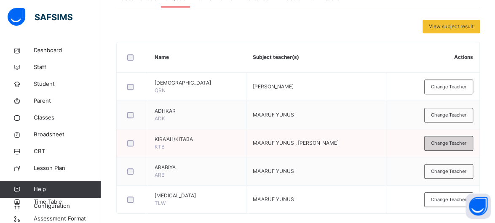
click at [433, 138] on div "Change Teacher" at bounding box center [448, 143] width 49 height 15
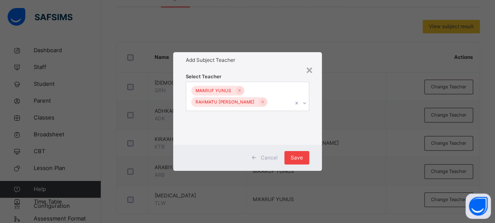
click at [301, 157] on span "Save" at bounding box center [297, 158] width 12 height 8
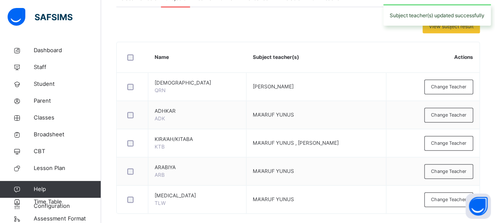
click at [301, 158] on td "MA'ARUF YUNUS" at bounding box center [317, 172] width 140 height 28
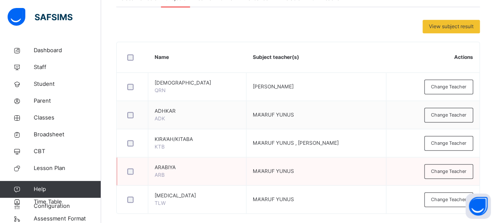
click at [287, 160] on td "MA'ARUF YUNUS" at bounding box center [317, 172] width 140 height 28
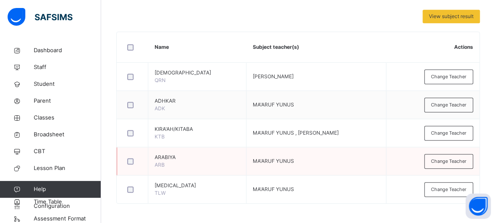
scroll to position [179, 0]
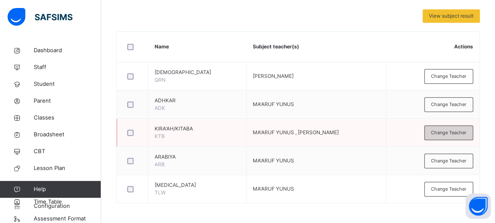
click at [458, 131] on span "Change Teacher" at bounding box center [448, 132] width 35 height 7
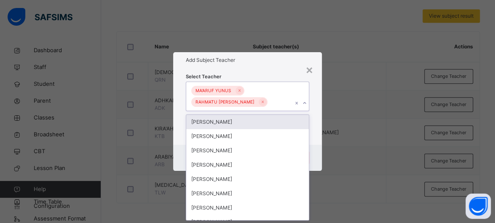
scroll to position [0, 0]
click at [306, 104] on icon at bounding box center [304, 103] width 5 height 8
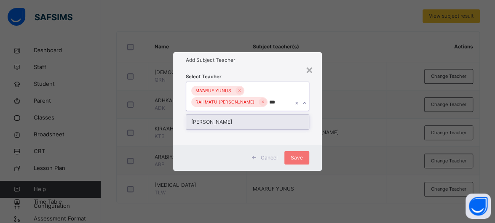
type input "****"
click at [233, 124] on div "[PERSON_NAME]" at bounding box center [247, 122] width 123 height 14
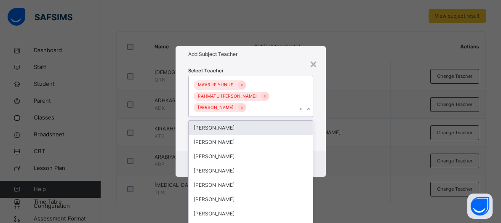
click at [283, 91] on div "MA'ARUF YUNUS RAHMATU TAHIRU YAKUBU RAMATU TAHIRU" at bounding box center [243, 96] width 108 height 40
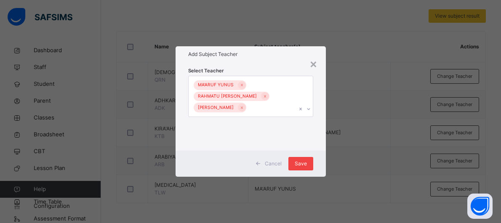
click at [302, 163] on span "Save" at bounding box center [301, 164] width 12 height 8
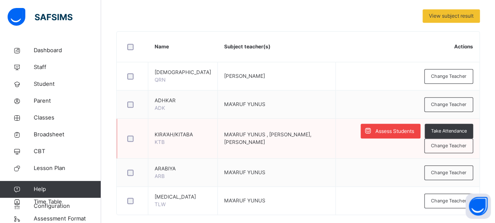
click at [386, 133] on span "Assess Students" at bounding box center [394, 132] width 39 height 8
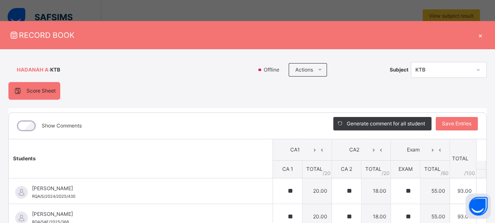
type input "**"
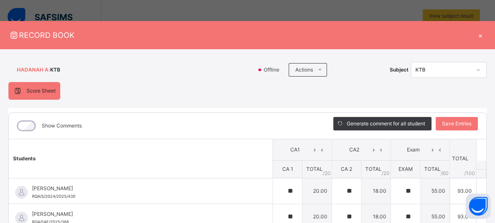
type input "**"
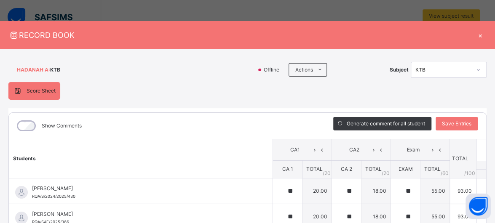
type input "**"
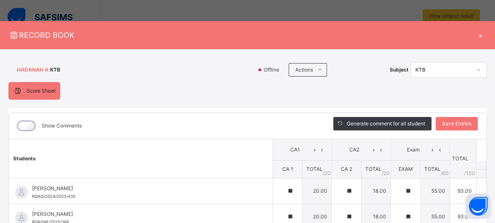
type input "**"
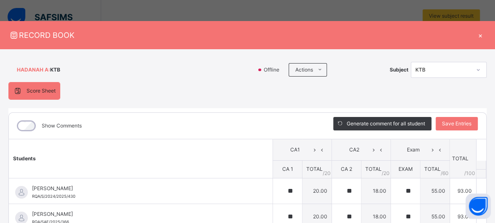
type input "**"
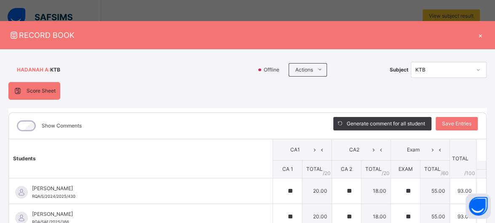
type input "**"
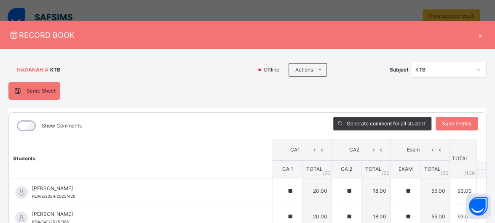
type input "**"
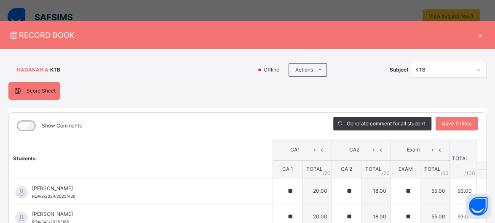
type input "**"
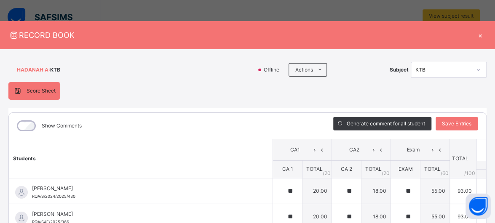
type input "**"
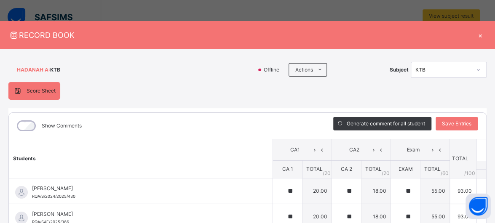
type input "**"
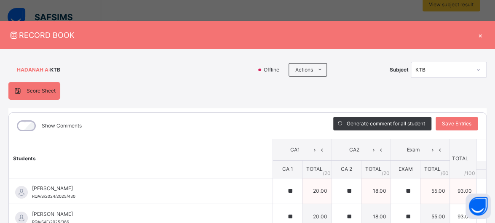
scroll to position [191, 0]
click at [361, 198] on td "18.00" at bounding box center [375, 191] width 29 height 26
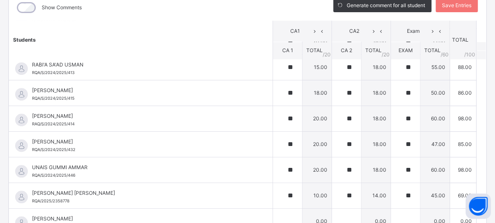
scroll to position [160, 0]
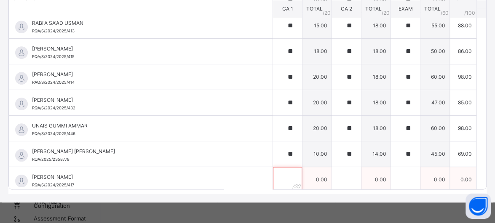
click at [286, 176] on div at bounding box center [287, 179] width 29 height 25
type input "*"
type input "**"
click at [335, 176] on input "text" at bounding box center [346, 179] width 29 height 25
type input "*"
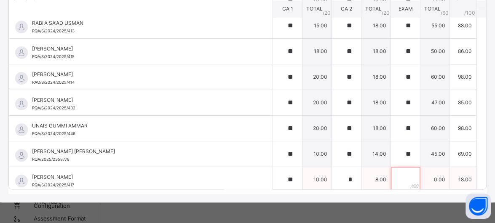
click at [399, 175] on div at bounding box center [405, 179] width 29 height 25
type input "**"
click at [346, 182] on div "*" at bounding box center [346, 179] width 29 height 25
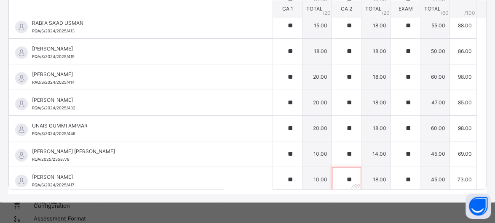
type input "**"
click at [372, 189] on div "Show Comments Generate comment for all student Save Entries Class Level: HADANA…" at bounding box center [247, 71] width 478 height 238
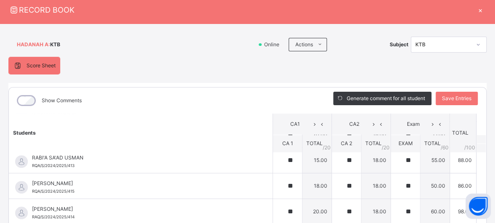
scroll to position [8, 0]
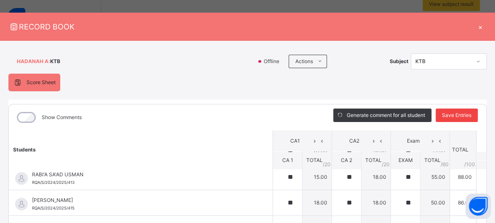
click at [459, 117] on span "Save Entries" at bounding box center [456, 116] width 29 height 8
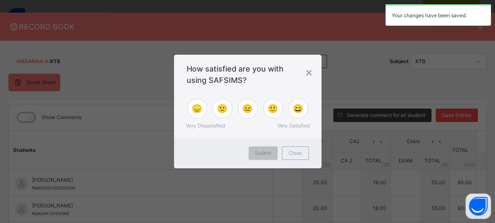
type input "**"
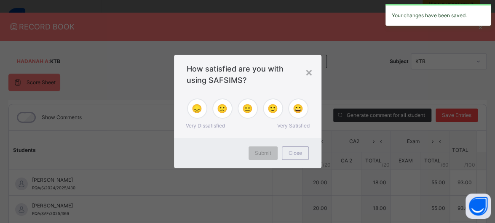
type input "**"
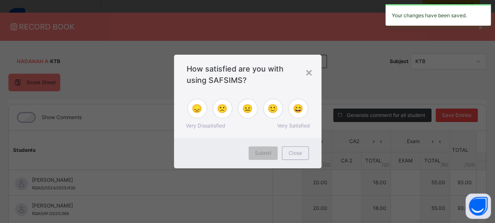
type input "**"
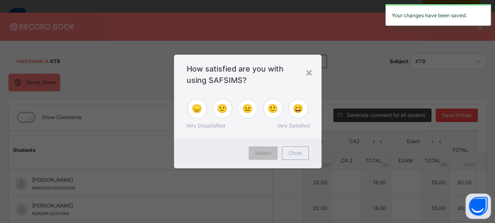
type input "**"
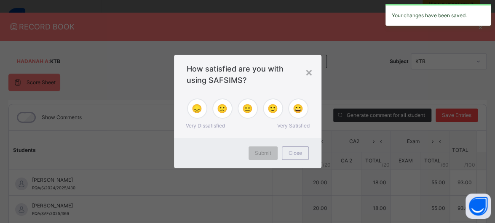
type input "**"
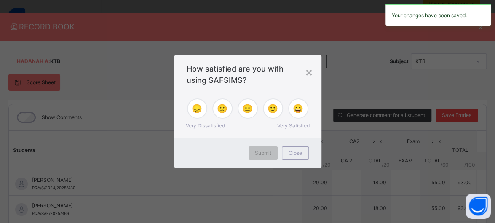
type input "**"
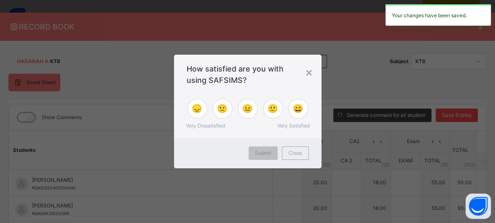
type input "**"
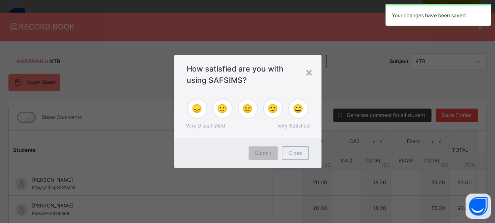
type input "**"
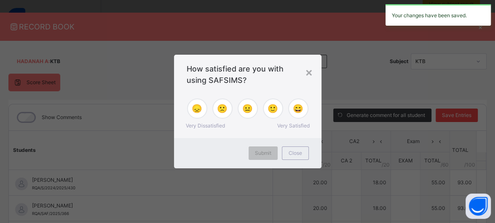
type input "**"
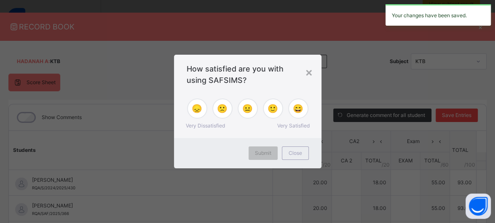
type input "**"
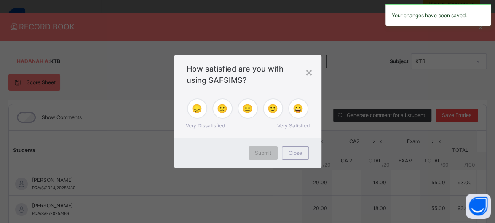
type input "**"
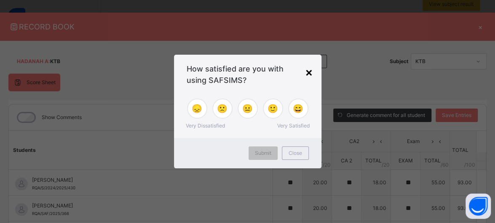
click at [310, 70] on div "×" at bounding box center [309, 72] width 8 height 18
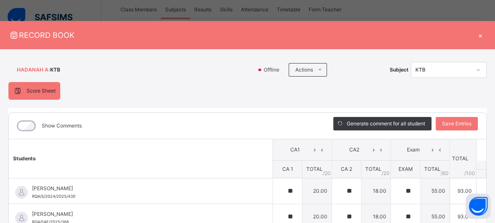
scroll to position [140, 0]
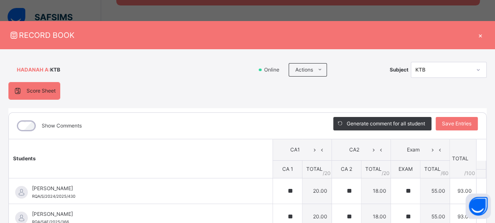
click at [479, 29] on div "RECORD BOOK ×" at bounding box center [247, 35] width 495 height 28
click at [477, 33] on div "×" at bounding box center [480, 34] width 13 height 11
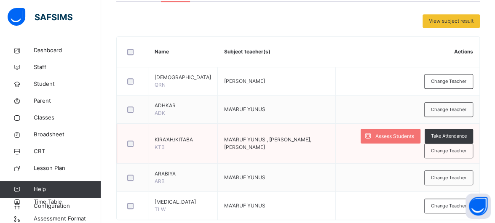
scroll to position [123, 0]
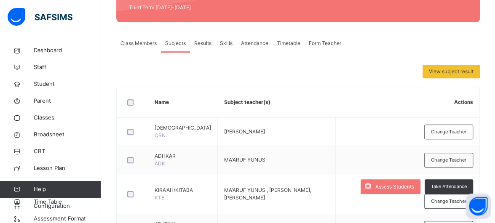
click at [206, 44] on span "Results" at bounding box center [202, 44] width 17 height 8
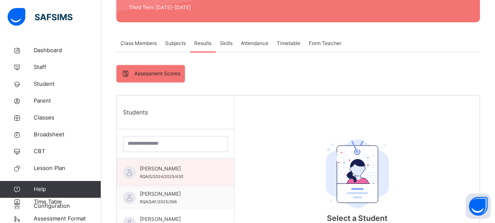
click at [182, 166] on span "HALEEMAT IBRAHIM BELLO" at bounding box center [177, 169] width 75 height 8
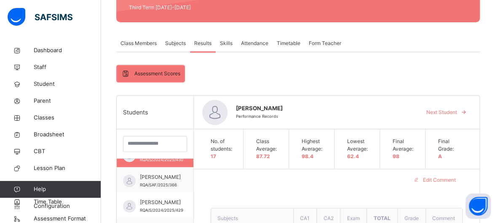
scroll to position [67, 0]
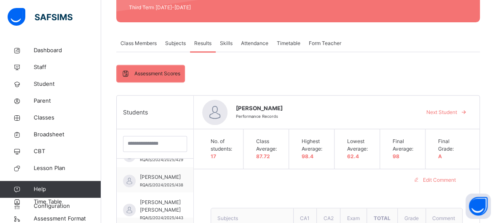
click at [459, 107] on div "Next Student" at bounding box center [445, 112] width 51 height 13
click at [396, 126] on div "IBRAHIM ABUBAKAR AMINU Performance Records Next Student" at bounding box center [337, 113] width 286 height 34
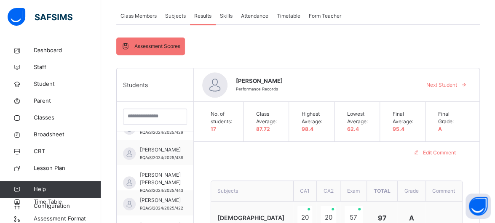
scroll to position [150, 0]
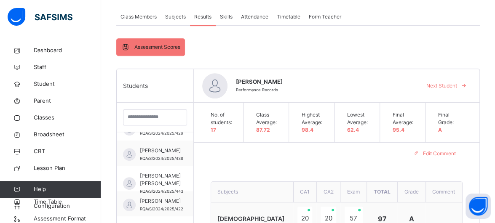
click at [452, 82] on span "Next Student" at bounding box center [441, 86] width 31 height 8
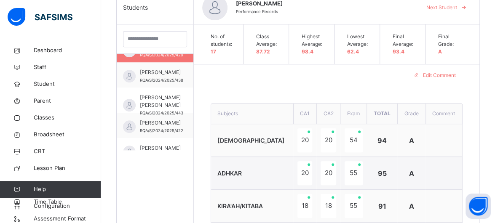
scroll to position [116, 0]
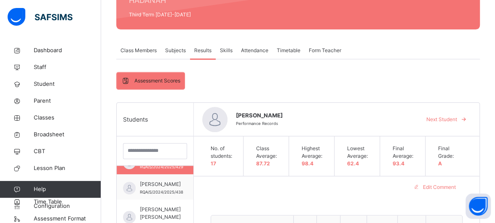
click at [456, 117] on span "Next Student" at bounding box center [441, 120] width 31 height 8
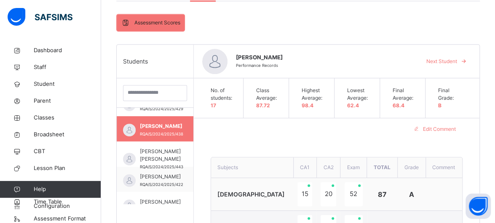
scroll to position [150, 0]
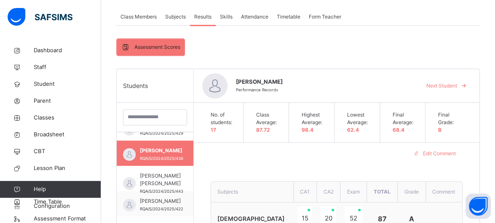
click at [449, 83] on span "Next Student" at bounding box center [441, 86] width 31 height 8
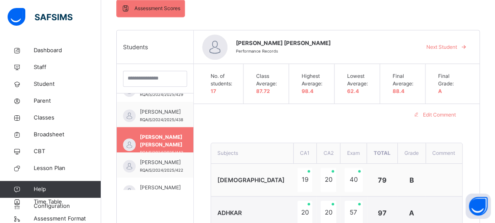
scroll to position [167, 0]
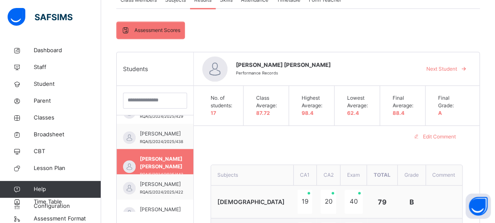
click at [455, 70] on span "Next Student" at bounding box center [441, 69] width 31 height 8
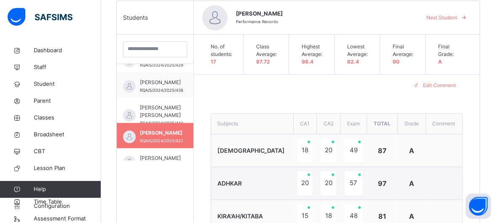
scroll to position [217, 0]
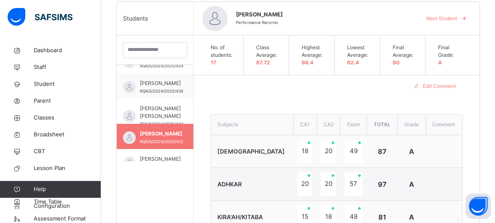
click at [463, 27] on div "MARYAM YARIMA IBRAHIM Performance Records Next Student" at bounding box center [337, 19] width 286 height 34
click at [457, 21] on span "Next Student" at bounding box center [441, 19] width 31 height 8
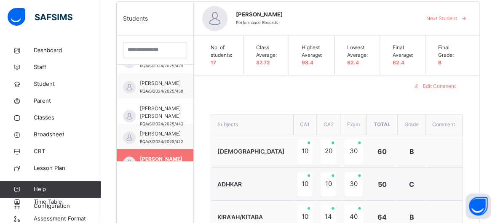
click at [457, 21] on span "Next Student" at bounding box center [441, 19] width 31 height 8
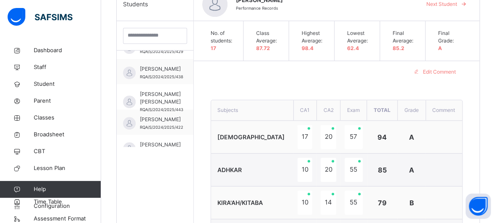
scroll to position [133, 0]
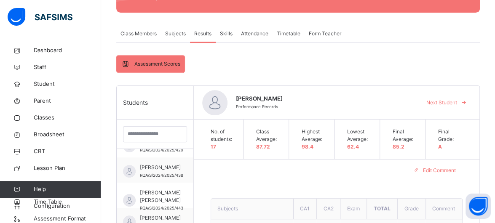
click at [457, 100] on span "Next Student" at bounding box center [441, 103] width 31 height 8
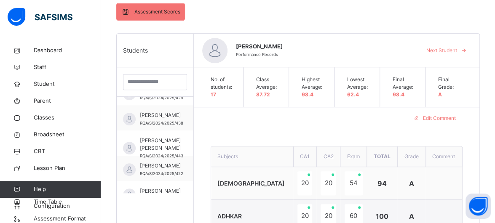
scroll to position [184, 0]
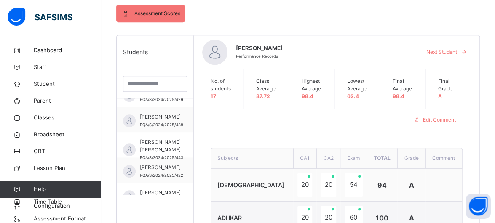
click at [454, 51] on span "Next Student" at bounding box center [441, 52] width 31 height 8
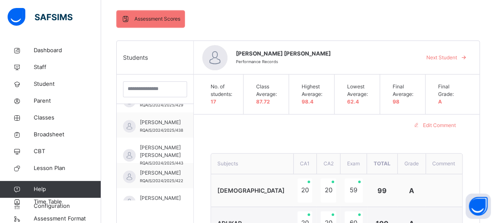
scroll to position [150, 0]
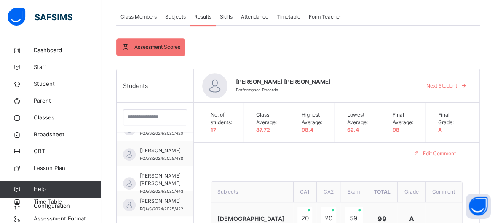
click at [434, 84] on span "Next Student" at bounding box center [441, 86] width 31 height 8
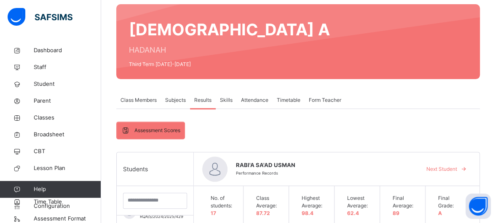
scroll to position [66, 0]
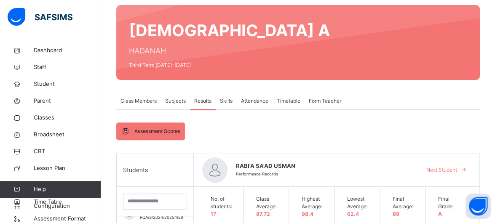
click at [451, 168] on span "Next Student" at bounding box center [441, 170] width 31 height 8
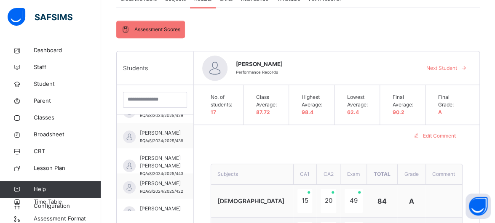
scroll to position [167, 0]
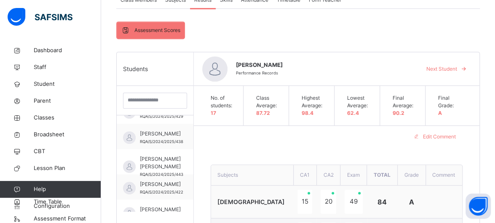
click at [471, 72] on span at bounding box center [463, 68] width 13 height 13
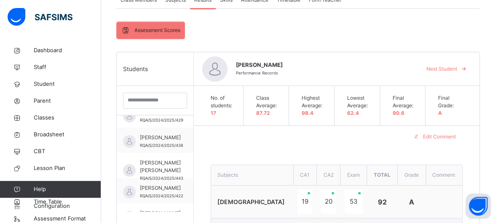
scroll to position [67, 0]
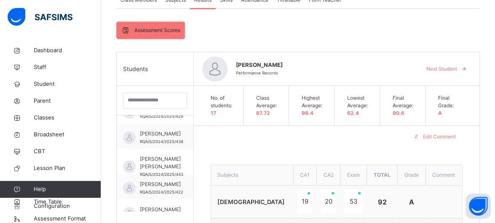
click at [378, 138] on div "Edit Comment" at bounding box center [337, 137] width 286 height 22
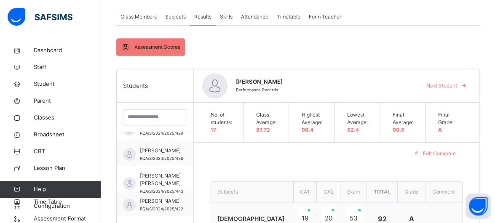
click at [447, 82] on span "Next Student" at bounding box center [441, 86] width 31 height 8
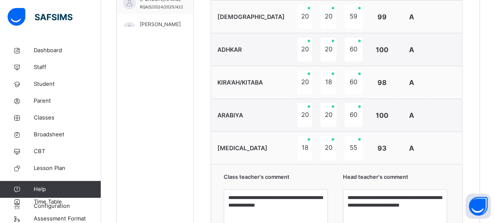
scroll to position [403, 0]
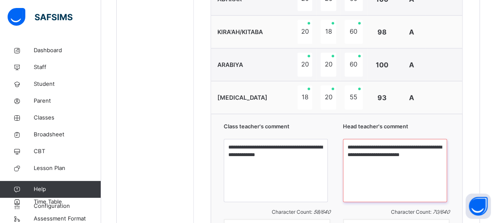
click at [359, 155] on textarea "**********" at bounding box center [395, 170] width 104 height 63
type textarea "**********"
click at [462, 170] on div "**********" at bounding box center [336, 183] width 251 height 139
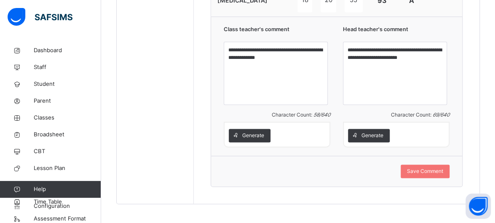
scroll to position [504, 0]
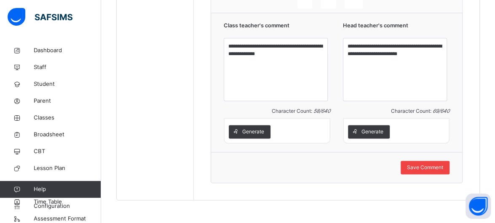
click at [450, 169] on div "Save Comment" at bounding box center [425, 167] width 49 height 13
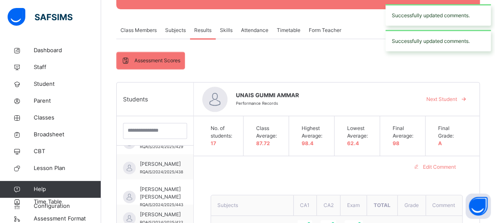
scroll to position [133, 0]
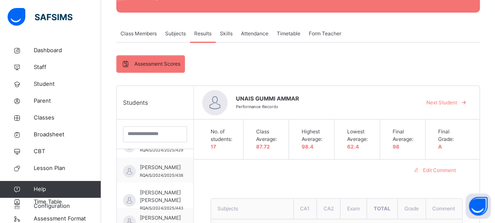
click at [457, 104] on span "Next Student" at bounding box center [441, 103] width 31 height 8
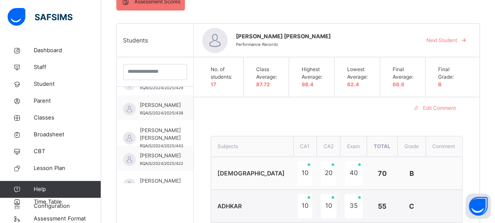
scroll to position [167, 0]
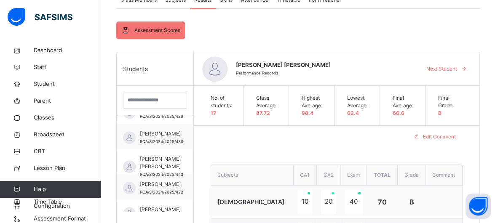
click at [456, 70] on span "Next Student" at bounding box center [441, 69] width 31 height 8
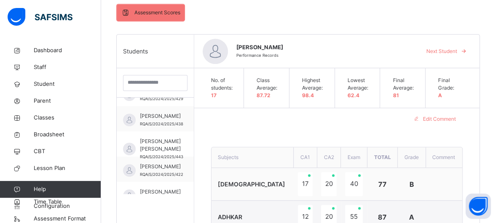
scroll to position [184, 0]
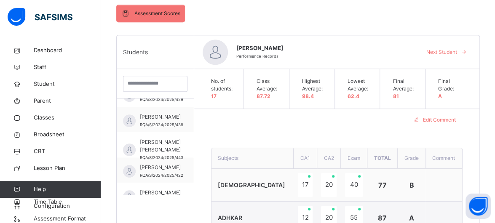
click at [455, 50] on span "Next Student" at bounding box center [441, 52] width 31 height 8
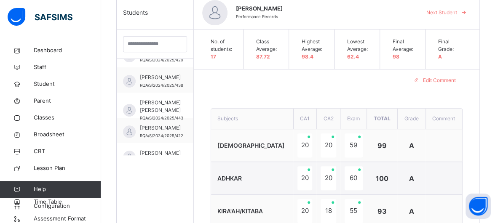
scroll to position [201, 0]
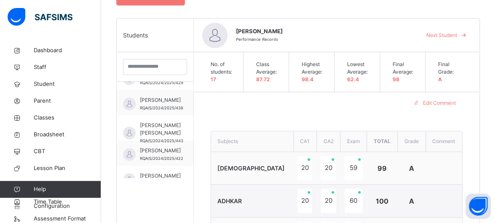
click at [455, 50] on div "HALEEMAT IBRAHIM BELLO Performance Records Next Student" at bounding box center [337, 36] width 286 height 34
click at [56, 204] on span "Configuration" at bounding box center [67, 206] width 67 height 8
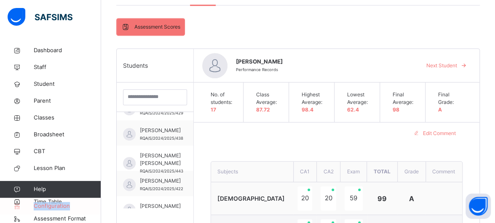
click at [56, 204] on span "Configuration" at bounding box center [67, 206] width 67 height 8
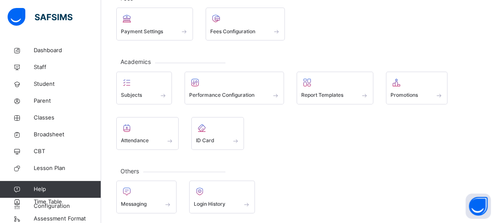
click at [165, 47] on div "General Sessions & Terms School Information Class Levels Class Arms School Cale…" at bounding box center [298, 49] width 394 height 354
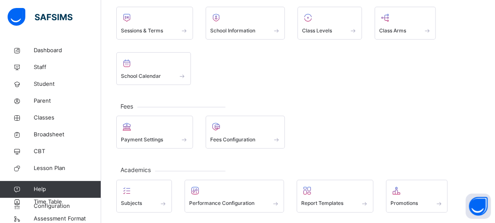
scroll to position [19, 0]
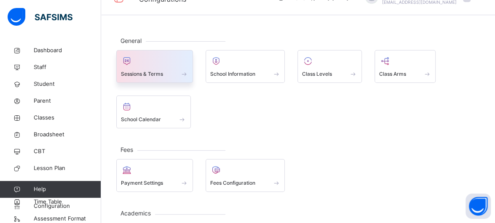
click at [153, 67] on span at bounding box center [154, 68] width 67 height 2
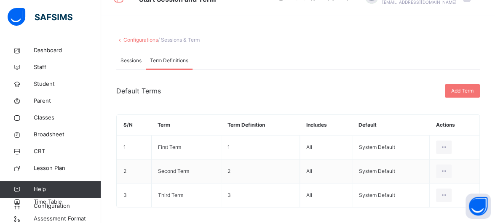
click at [199, 128] on th "Term" at bounding box center [186, 125] width 70 height 21
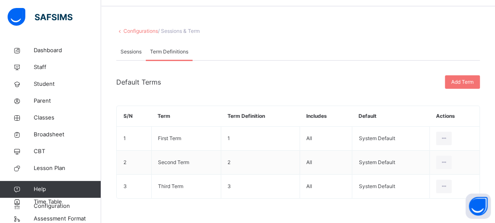
scroll to position [11, 0]
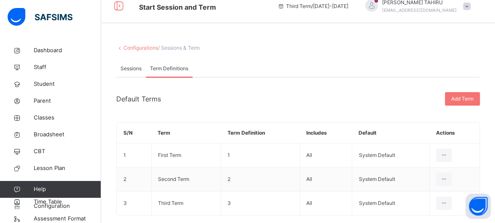
click at [183, 48] on span "/ Sessions & Term" at bounding box center [179, 48] width 42 height 6
click at [133, 70] on span "Sessions" at bounding box center [131, 69] width 21 height 8
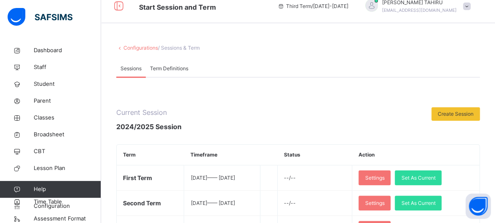
click at [246, 113] on div at bounding box center [306, 119] width 241 height 24
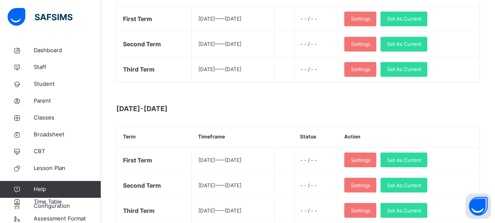
scroll to position [617, 0]
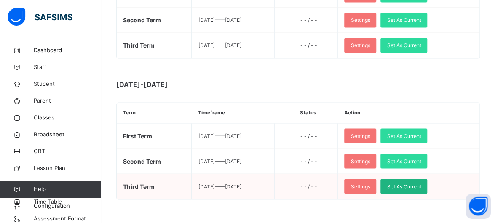
click at [411, 183] on span "Set As Current" at bounding box center [404, 187] width 34 height 8
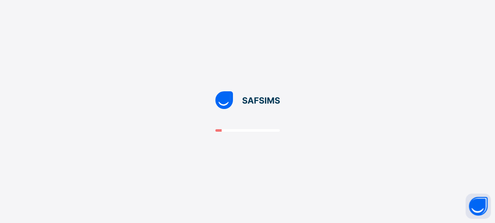
scroll to position [0, 0]
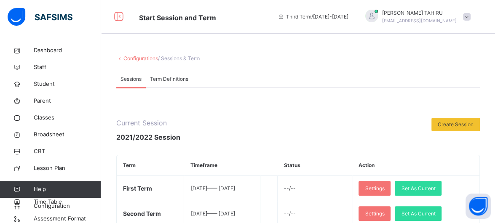
click at [175, 148] on div "Current Session 2021/2022 Session Create Session Term Timeframe Status Action F…" at bounding box center [298, 185] width 364 height 134
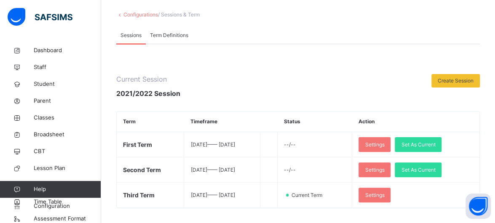
scroll to position [67, 0]
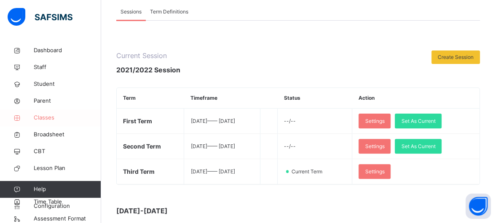
click at [54, 122] on span "Classes" at bounding box center [67, 118] width 67 height 8
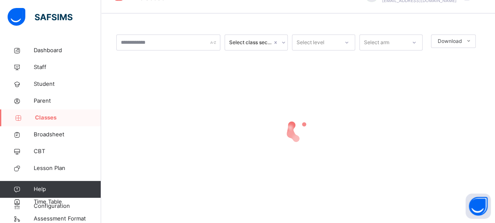
click at [54, 122] on span "Classes" at bounding box center [68, 118] width 66 height 8
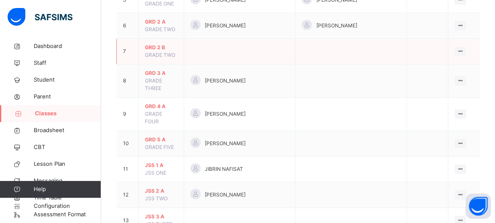
scroll to position [281, 0]
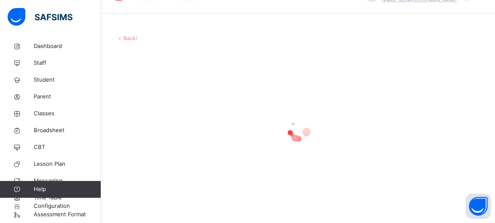
scroll to position [20, 0]
click at [161, 186] on div at bounding box center [298, 131] width 364 height 160
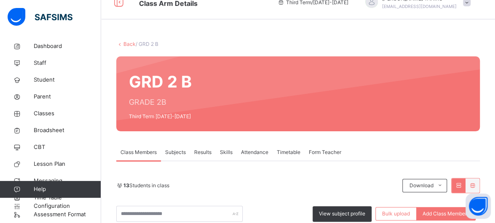
scroll to position [11, 0]
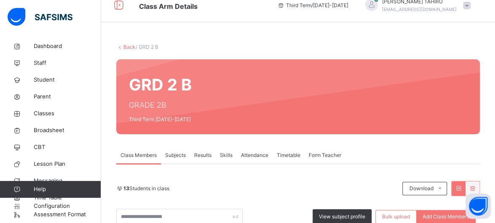
click at [201, 158] on span "Results" at bounding box center [202, 156] width 17 height 8
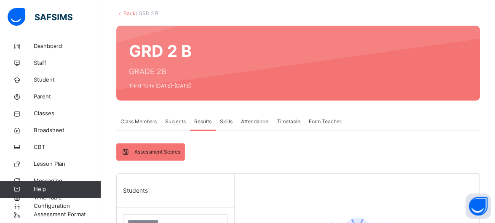
scroll to position [28, 0]
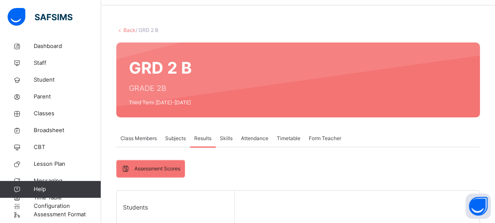
click at [323, 138] on span "Form Teacher" at bounding box center [325, 139] width 32 height 8
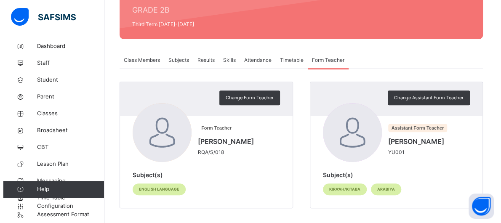
scroll to position [112, 0]
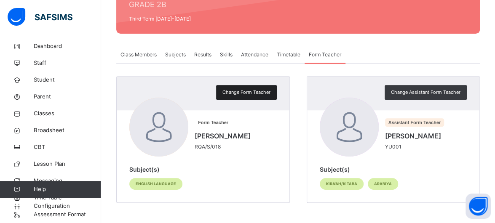
click at [257, 92] on span "Change Form Teacher" at bounding box center [246, 92] width 48 height 7
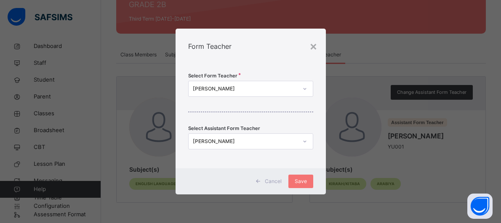
scroll to position [0, 0]
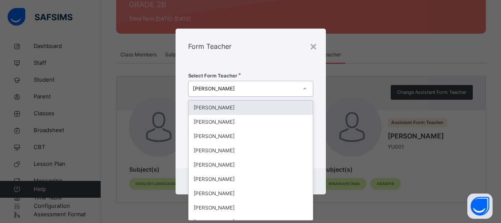
click at [303, 90] on icon at bounding box center [305, 89] width 5 height 8
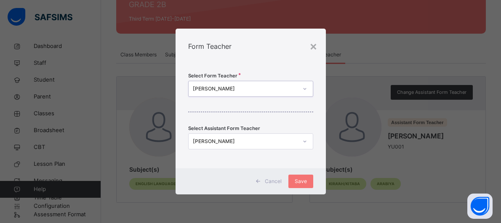
click at [261, 90] on div "RAMATU AMINU" at bounding box center [245, 89] width 105 height 8
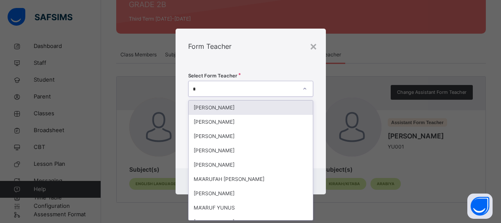
type input "**"
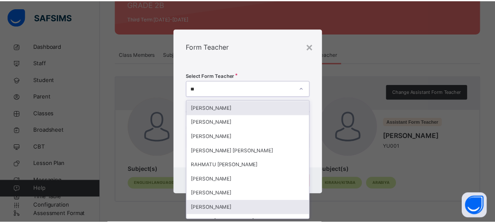
scroll to position [43, 0]
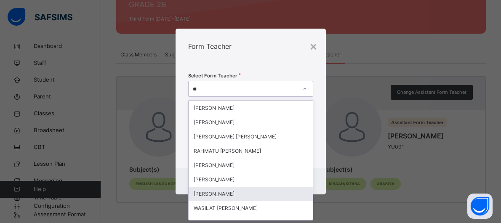
click at [236, 196] on div "[PERSON_NAME]" at bounding box center [251, 194] width 124 height 14
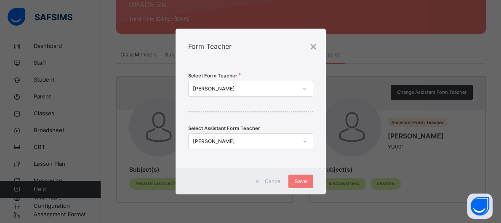
click at [304, 171] on div "Cancel Save" at bounding box center [251, 182] width 150 height 26
click at [306, 180] on span "Save" at bounding box center [301, 182] width 12 height 8
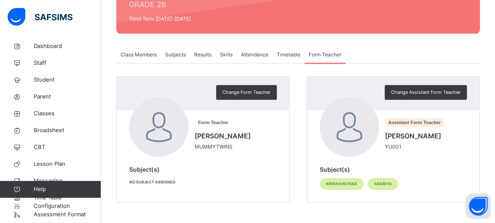
click at [208, 55] on span "Results" at bounding box center [202, 55] width 17 height 8
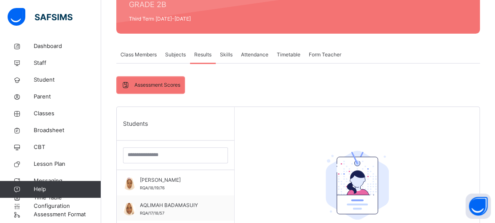
click at [273, 149] on div "Select a Student Select a student from the list to the left to view records" at bounding box center [357, 218] width 245 height 223
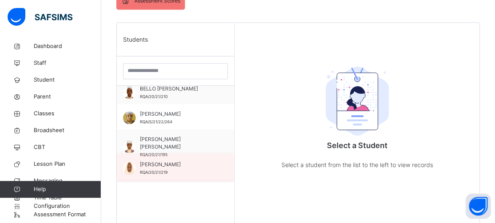
scroll to position [84, 0]
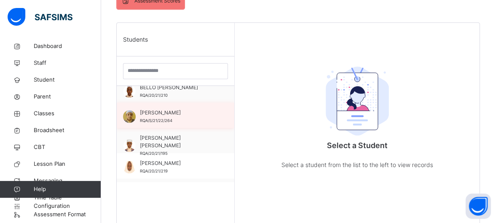
click at [172, 118] on span "RQA/S/21/22/264" at bounding box center [156, 120] width 32 height 5
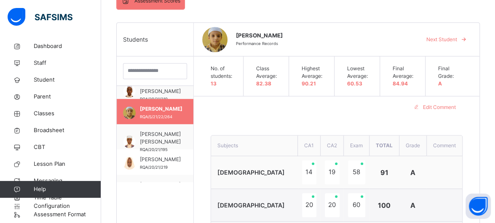
scroll to position [105, 0]
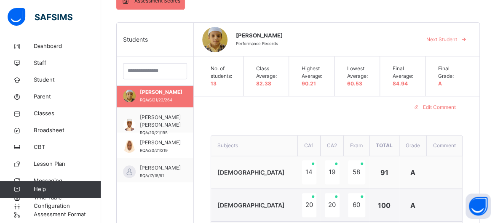
click at [316, 117] on div "Edit Comment" at bounding box center [337, 107] width 286 height 22
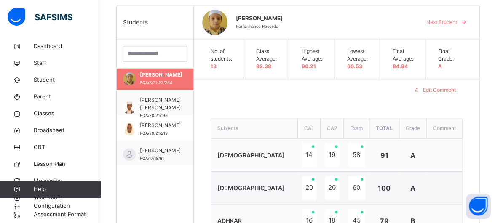
scroll to position [112, 0]
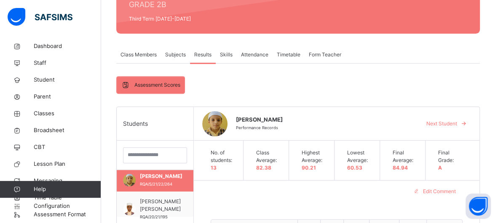
click at [230, 54] on span "Skills" at bounding box center [226, 55] width 13 height 8
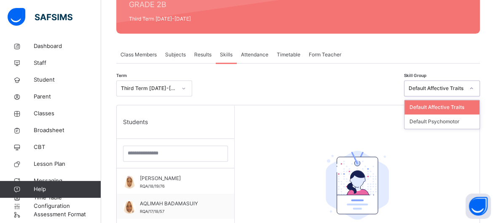
click at [479, 89] on div at bounding box center [471, 88] width 14 height 13
click at [471, 107] on div "Default Affective Traits" at bounding box center [442, 107] width 75 height 14
click at [444, 88] on div "Default Affective Traits" at bounding box center [437, 89] width 56 height 8
click at [447, 105] on div "Default Affective Traits" at bounding box center [442, 107] width 75 height 14
click at [474, 89] on icon at bounding box center [471, 88] width 5 height 8
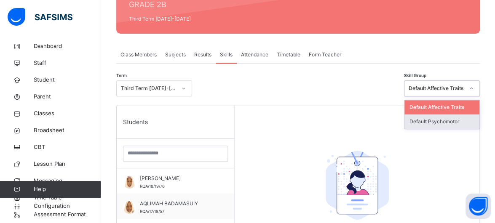
click at [450, 120] on div "Default Psychomotor" at bounding box center [442, 122] width 75 height 14
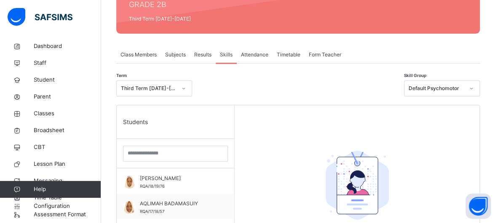
click at [376, 86] on div at bounding box center [298, 88] width 204 height 16
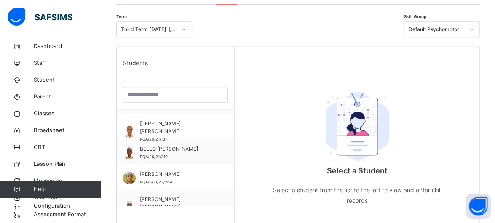
scroll to position [46, 0]
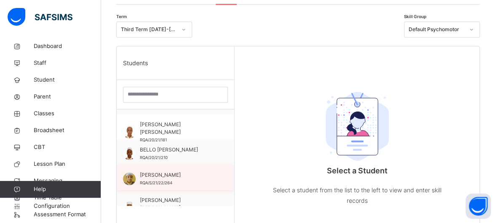
click at [158, 175] on span "IYAAD NOORI" at bounding box center [177, 176] width 75 height 8
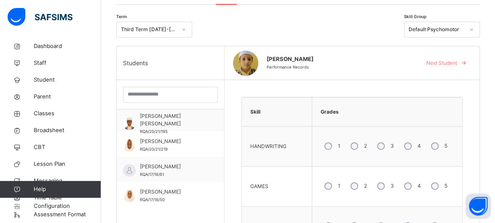
scroll to position [147, 0]
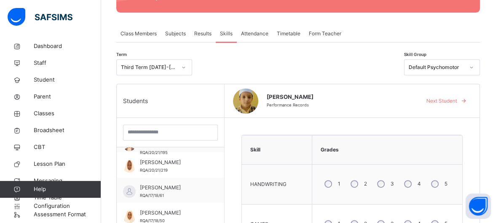
scroll to position [132, 0]
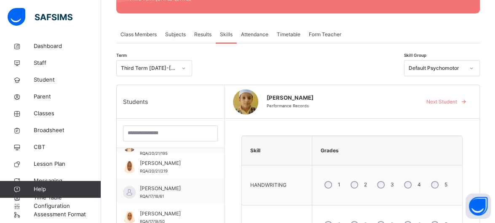
click at [391, 163] on th "Grades" at bounding box center [387, 151] width 150 height 29
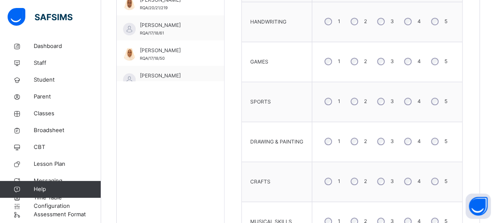
scroll to position [297, 0]
click at [480, 116] on div "Skill Grades HANDWRITING 1 2 3 4 5 GAMES 1 2 3 4 5 SPORTS 1 2 3 4 5 DRAWING & P…" at bounding box center [352, 106] width 255 height 304
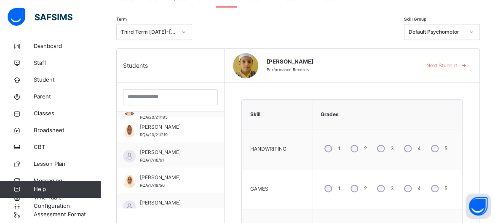
scroll to position [94, 0]
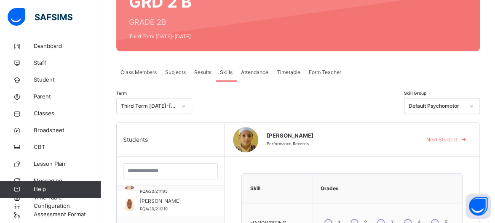
click at [457, 140] on span "Next Student" at bounding box center [441, 140] width 31 height 8
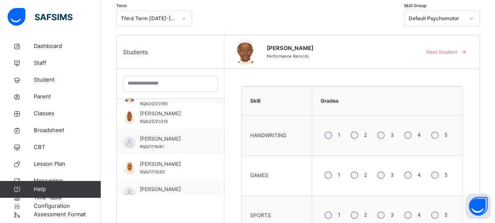
scroll to position [196, 0]
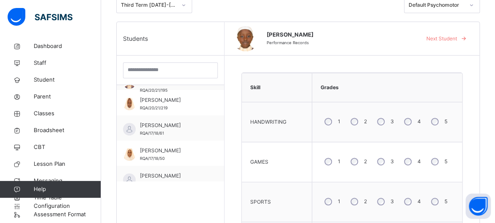
click at [369, 209] on div "2" at bounding box center [358, 202] width 22 height 18
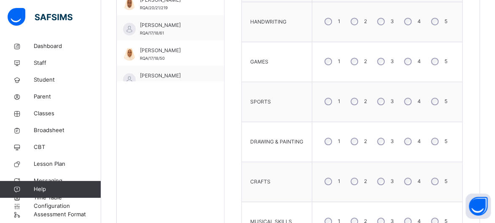
scroll to position [297, 0]
click at [384, 94] on div "3" at bounding box center [384, 101] width 23 height 18
click at [360, 140] on div "2" at bounding box center [358, 141] width 22 height 18
drag, startPoint x: 366, startPoint y: 143, endPoint x: 355, endPoint y: 182, distance: 40.3
click at [355, 182] on tbody "HANDWRITING 1 2 3 4 5 GAMES 1 2 3 4 5 SPORTS 1 2 3 4 5 DRAWING & PAINTING 1 2 3…" at bounding box center [352, 121] width 220 height 240
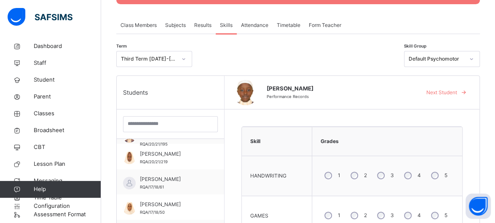
scroll to position [142, 0]
click at [457, 95] on span "Next Student" at bounding box center [441, 93] width 31 height 8
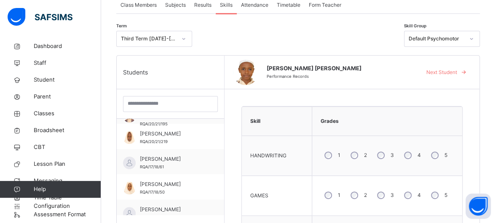
scroll to position [160, 0]
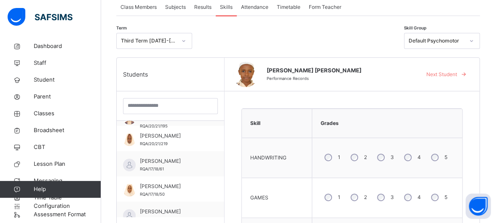
click at [457, 74] on span "Next Student" at bounding box center [441, 75] width 31 height 8
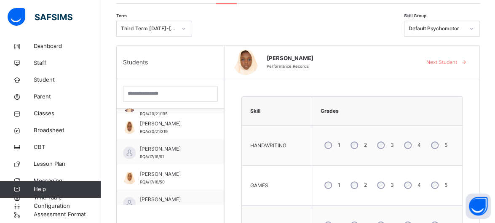
scroll to position [171, 0]
click at [456, 62] on span "Next Student" at bounding box center [441, 63] width 31 height 8
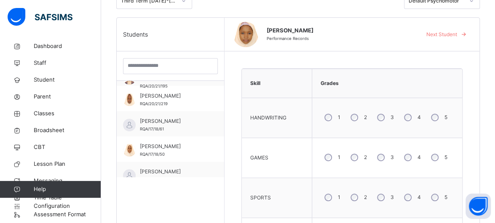
scroll to position [199, 0]
click at [467, 35] on icon at bounding box center [464, 35] width 6 height 7
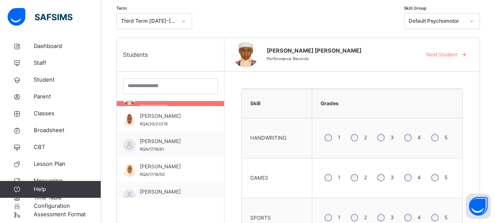
scroll to position [179, 0]
click at [457, 52] on span "Next Student" at bounding box center [441, 55] width 31 height 8
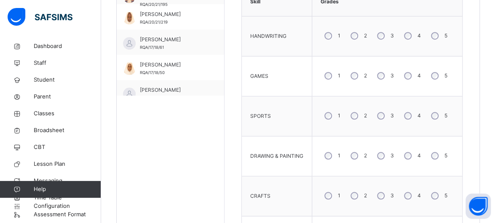
scroll to position [282, 0]
click at [391, 151] on div "3" at bounding box center [384, 155] width 23 height 18
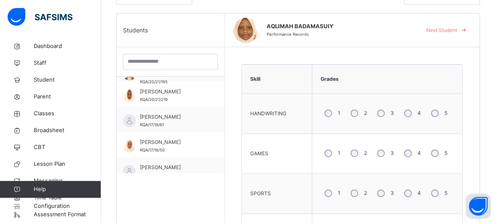
scroll to position [201, 0]
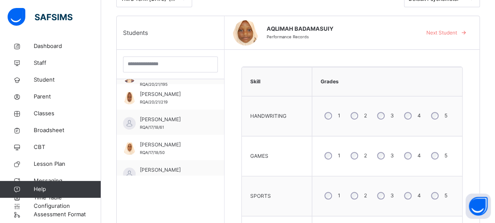
click at [464, 35] on span at bounding box center [463, 32] width 13 height 13
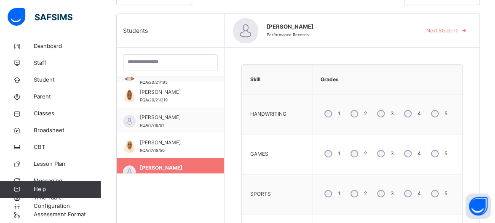
scroll to position [202, 0]
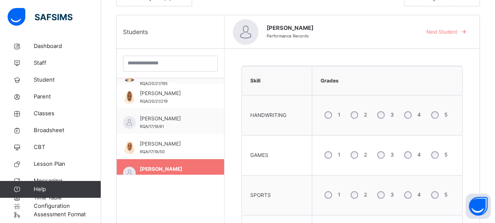
click at [464, 35] on span at bounding box center [463, 31] width 13 height 13
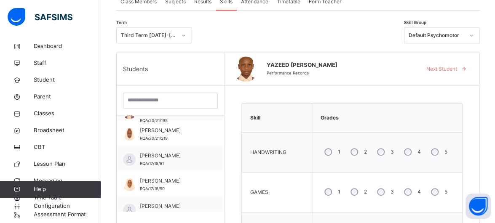
scroll to position [164, 0]
click at [457, 67] on span "Next Student" at bounding box center [441, 70] width 31 height 8
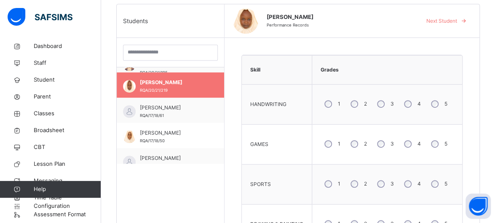
scroll to position [214, 0]
click at [390, 106] on div "3" at bounding box center [384, 104] width 23 height 18
click at [390, 180] on div "3" at bounding box center [384, 184] width 23 height 18
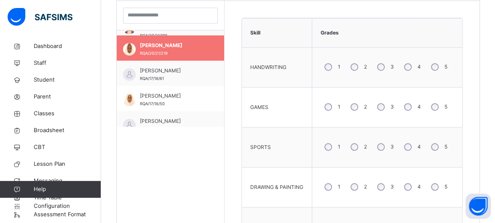
scroll to position [284, 0]
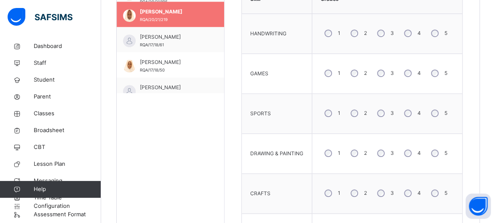
click at [366, 198] on div "2" at bounding box center [358, 194] width 22 height 18
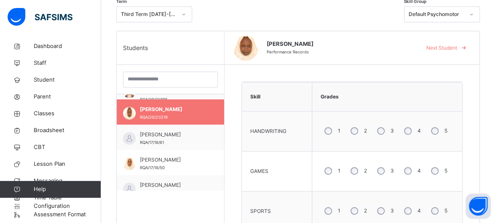
scroll to position [185, 0]
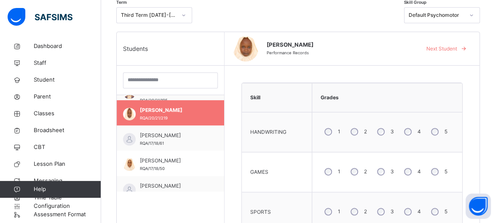
click at [467, 48] on icon at bounding box center [464, 49] width 6 height 7
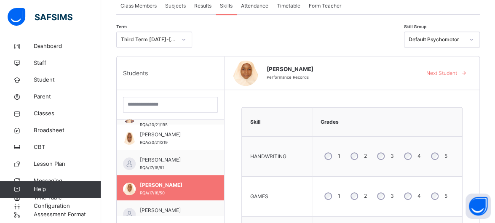
scroll to position [161, 0]
click at [467, 72] on icon at bounding box center [464, 73] width 6 height 7
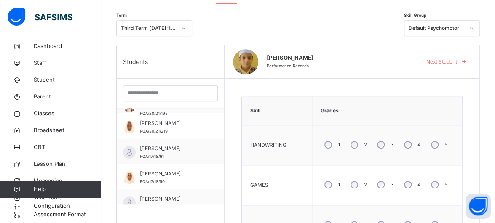
scroll to position [172, 0]
click at [467, 61] on icon at bounding box center [464, 62] width 6 height 7
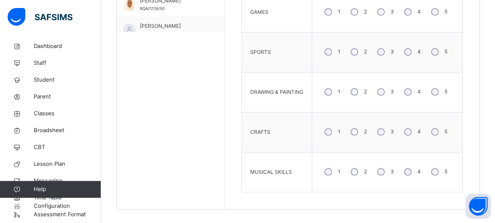
scroll to position [346, 0]
click at [390, 133] on div "3" at bounding box center [384, 132] width 23 height 18
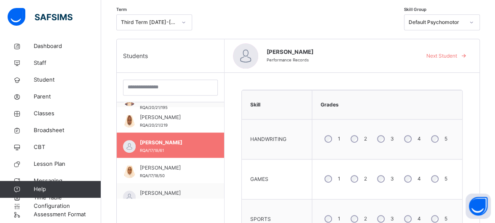
scroll to position [176, 0]
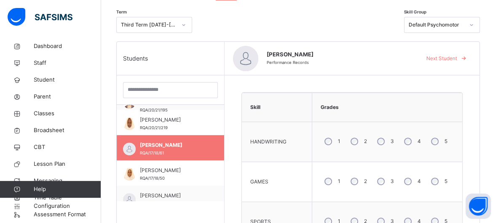
click at [467, 60] on icon at bounding box center [464, 58] width 6 height 7
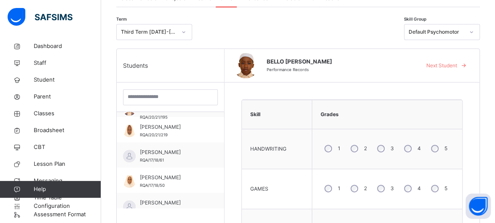
scroll to position [168, 0]
click at [461, 60] on div "Next Student" at bounding box center [445, 65] width 51 height 13
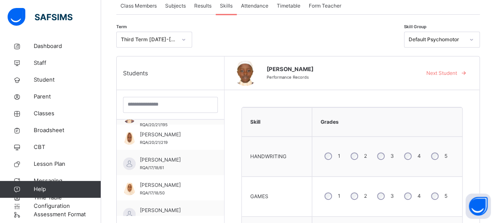
scroll to position [159, 0]
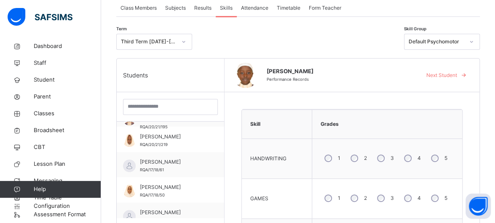
click at [460, 70] on div "Next Student" at bounding box center [445, 75] width 51 height 13
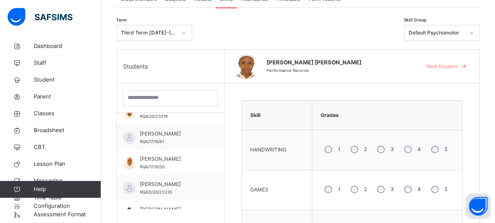
scroll to position [167, 0]
click at [467, 66] on icon at bounding box center [464, 67] width 6 height 7
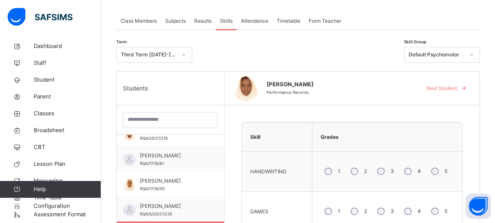
scroll to position [147, 0]
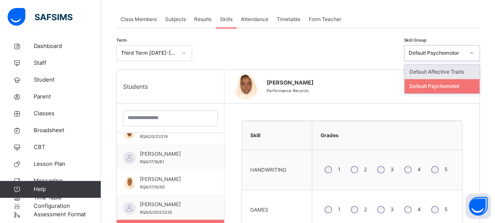
click at [468, 72] on div "Default Affective Traits" at bounding box center [442, 72] width 75 height 14
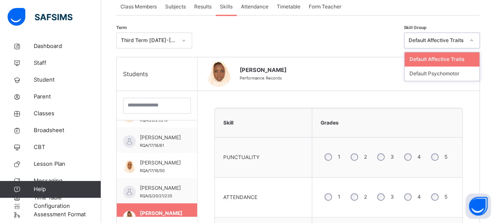
scroll to position [161, 0]
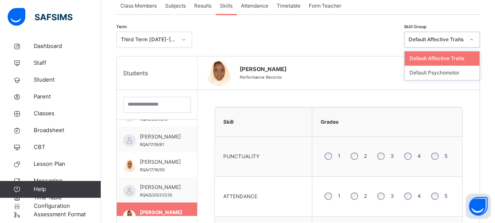
click at [467, 56] on div "Default Affective Traits" at bounding box center [442, 58] width 75 height 14
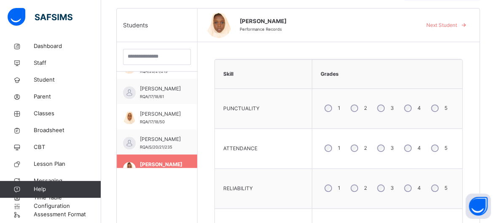
scroll to position [212, 0]
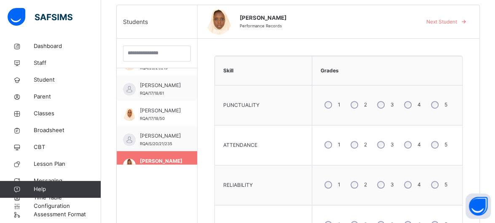
click at [359, 178] on div "2" at bounding box center [358, 185] width 22 height 18
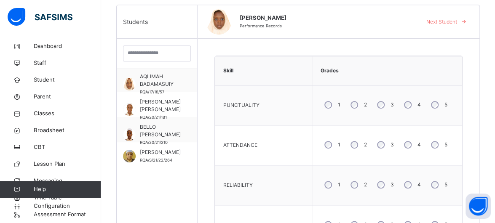
scroll to position [18, 0]
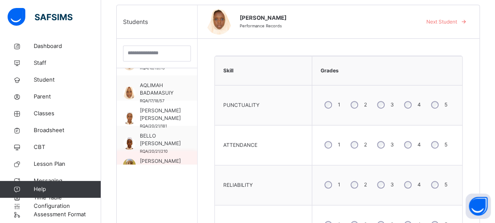
click at [159, 162] on span "IYAAD NOORI" at bounding box center [160, 162] width 41 height 8
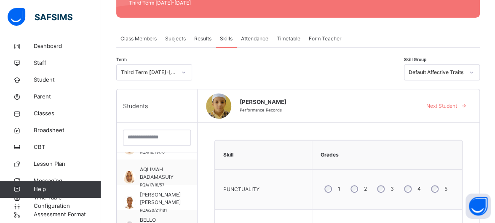
scroll to position [128, 0]
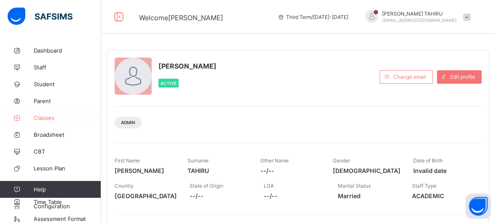
click at [41, 125] on link "Classes" at bounding box center [50, 118] width 101 height 17
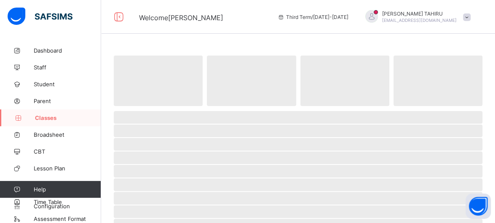
click at [41, 125] on link "Classes" at bounding box center [50, 118] width 101 height 17
